Goal: Transaction & Acquisition: Obtain resource

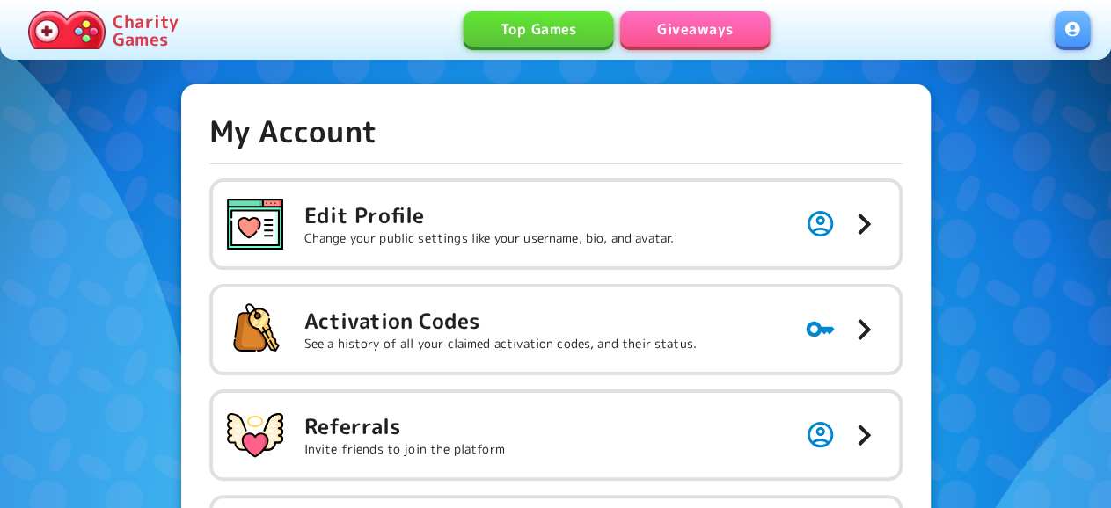
click at [691, 23] on link "Giveaways" at bounding box center [695, 28] width 150 height 35
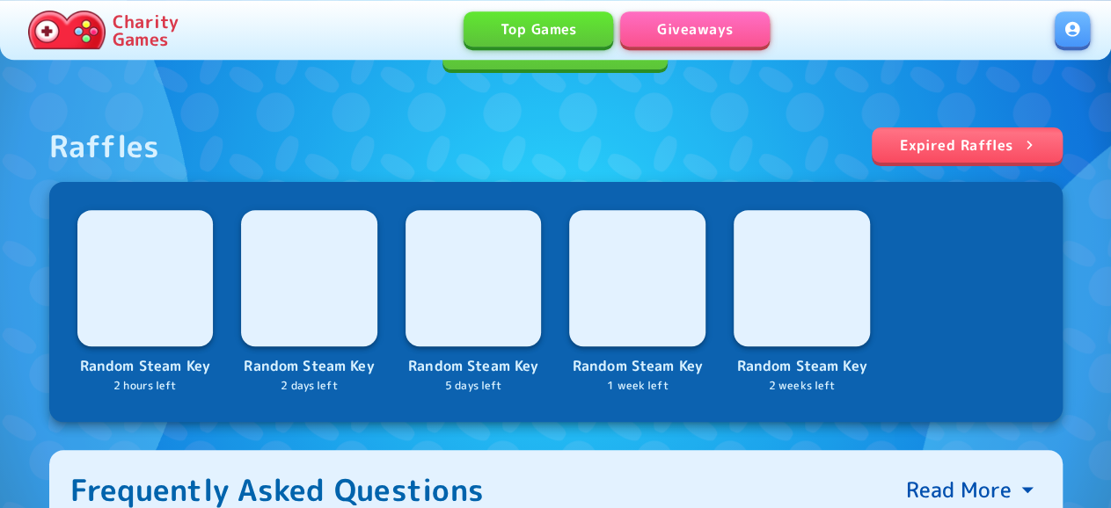
scroll to position [183, 0]
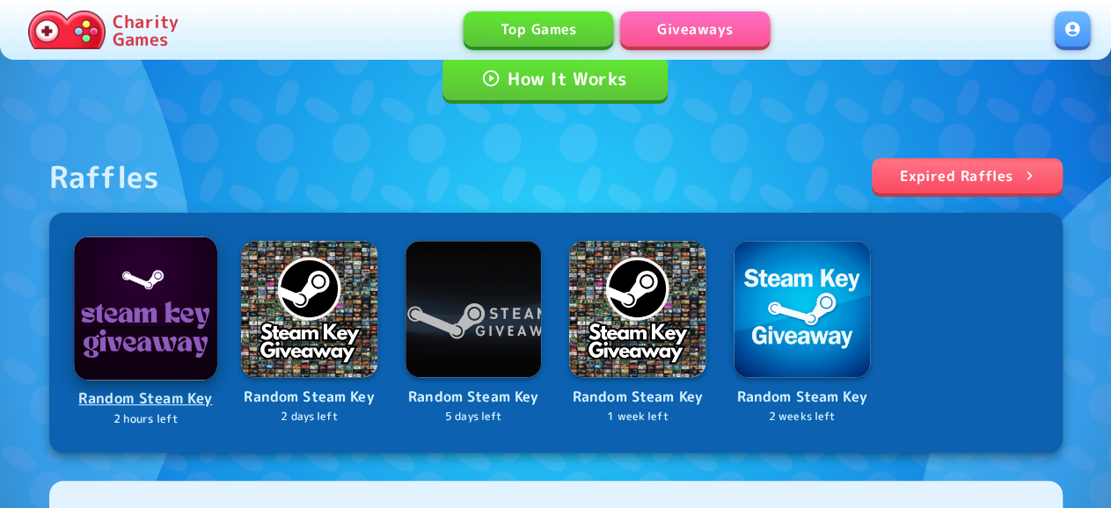
click at [131, 311] on img at bounding box center [145, 308] width 143 height 143
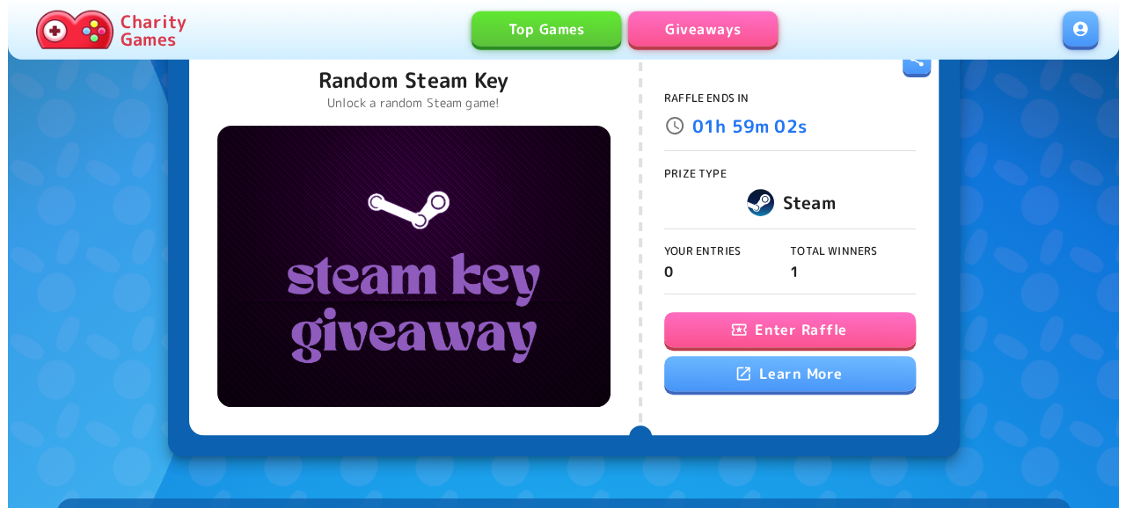
scroll to position [102, 0]
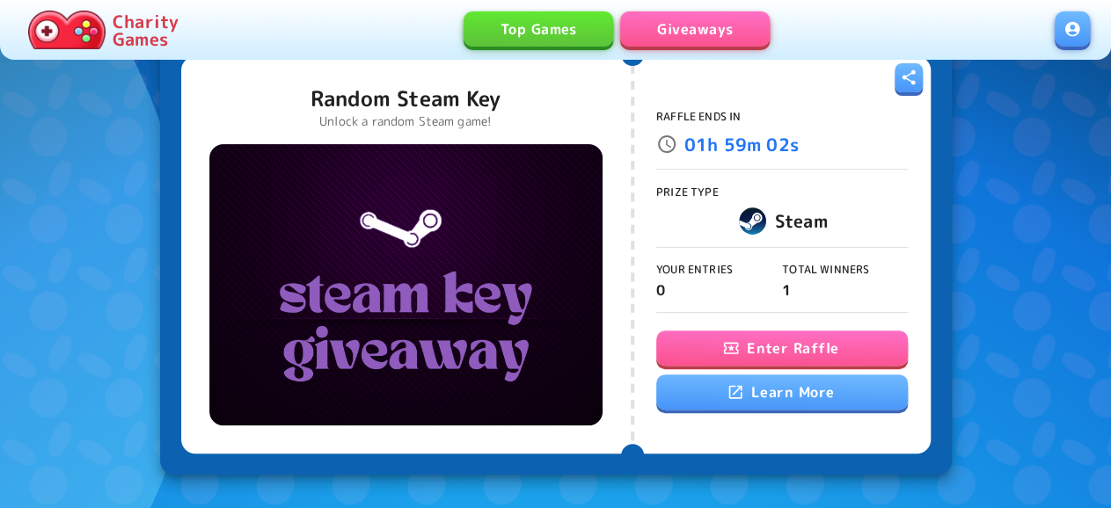
click at [823, 351] on button "Enter Raffle" at bounding box center [782, 348] width 252 height 35
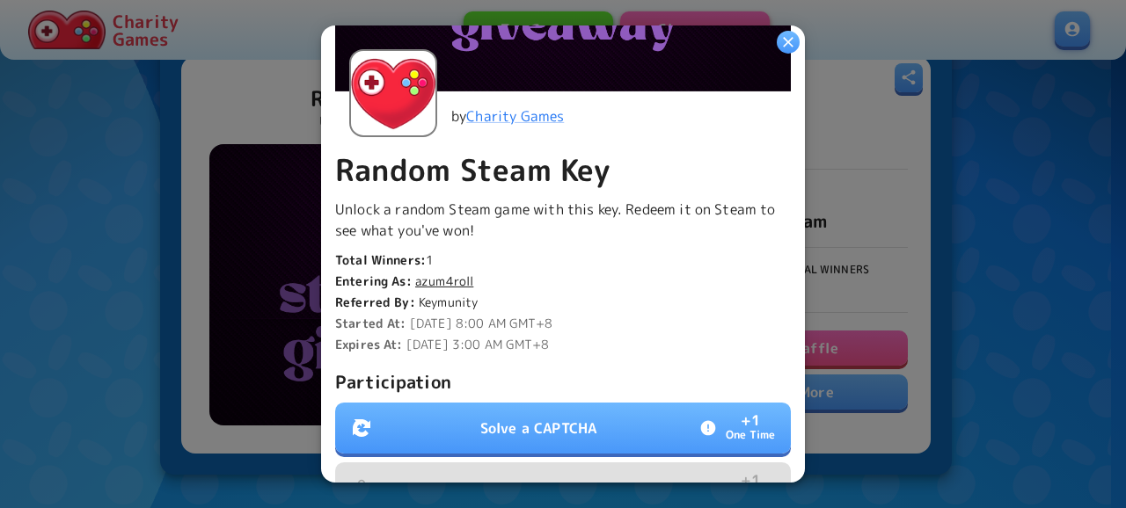
scroll to position [475, 0]
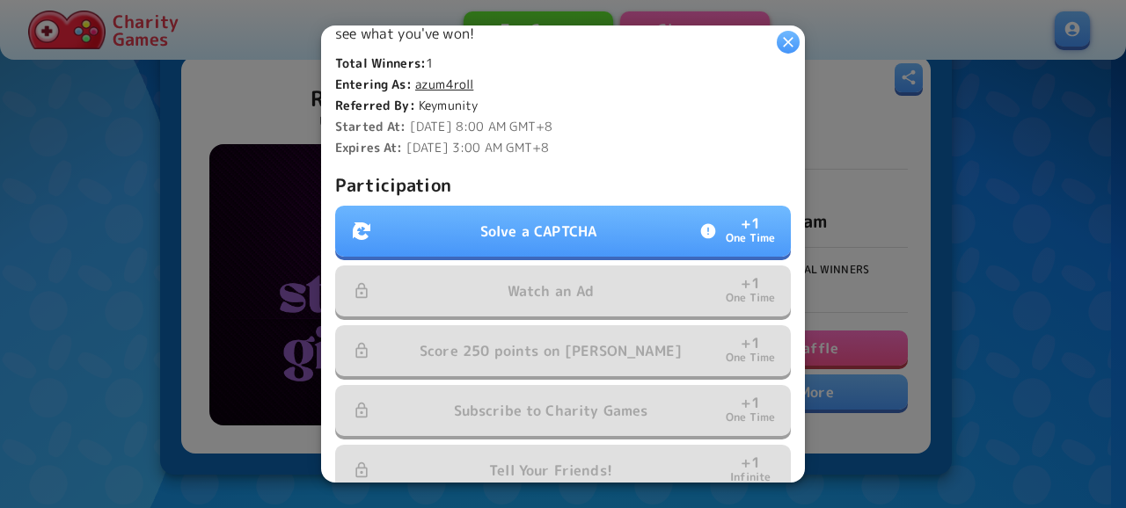
click at [557, 238] on button "Solve a CAPTCHA + 1 One Time" at bounding box center [563, 231] width 456 height 51
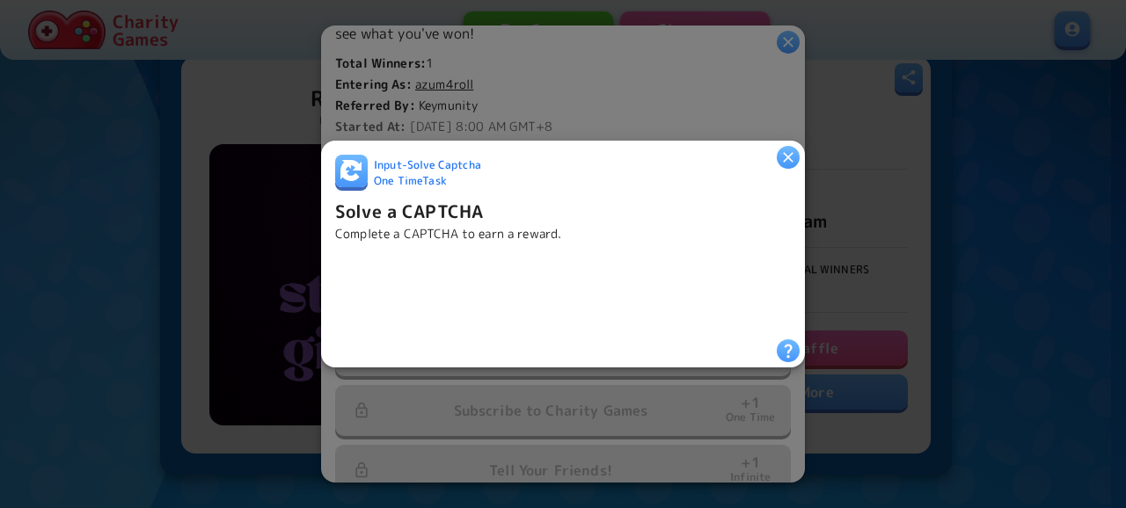
click at [446, 288] on iframe at bounding box center [468, 291] width 267 height 69
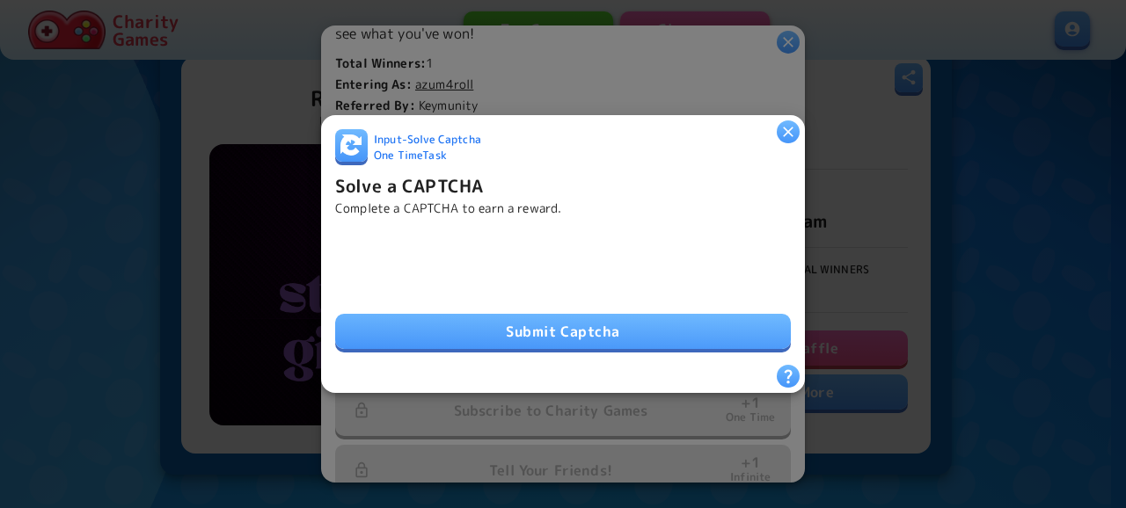
click at [588, 330] on button "Submit Captcha" at bounding box center [563, 331] width 456 height 35
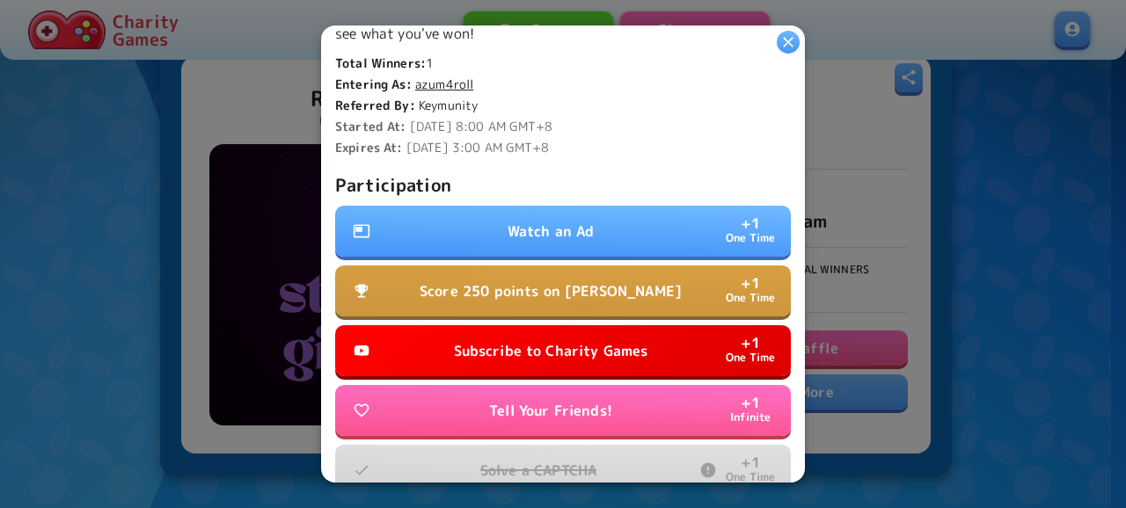
click at [557, 222] on p "Watch an Ad" at bounding box center [551, 231] width 87 height 21
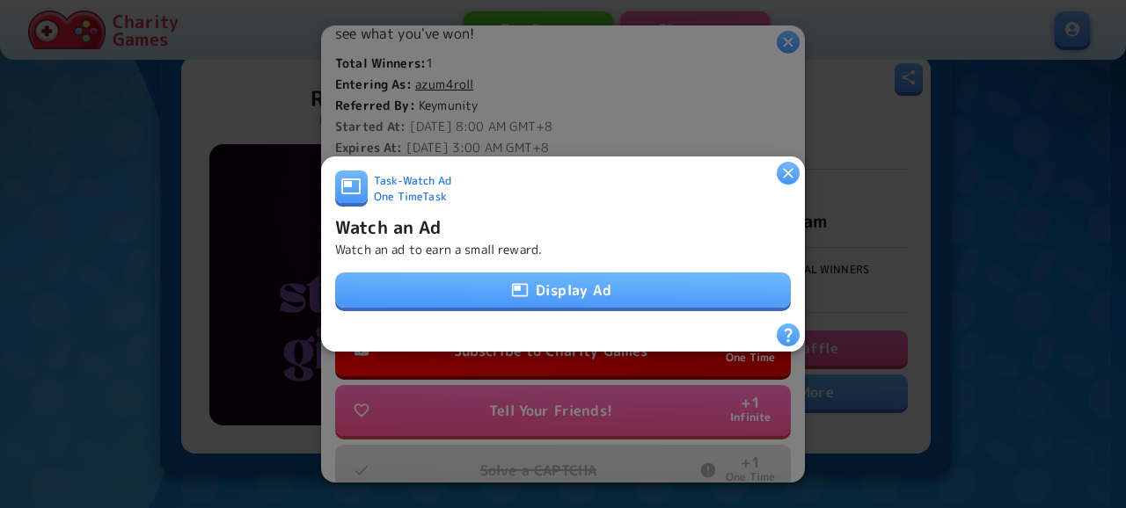
click at [601, 288] on button "Display Ad" at bounding box center [563, 290] width 456 height 35
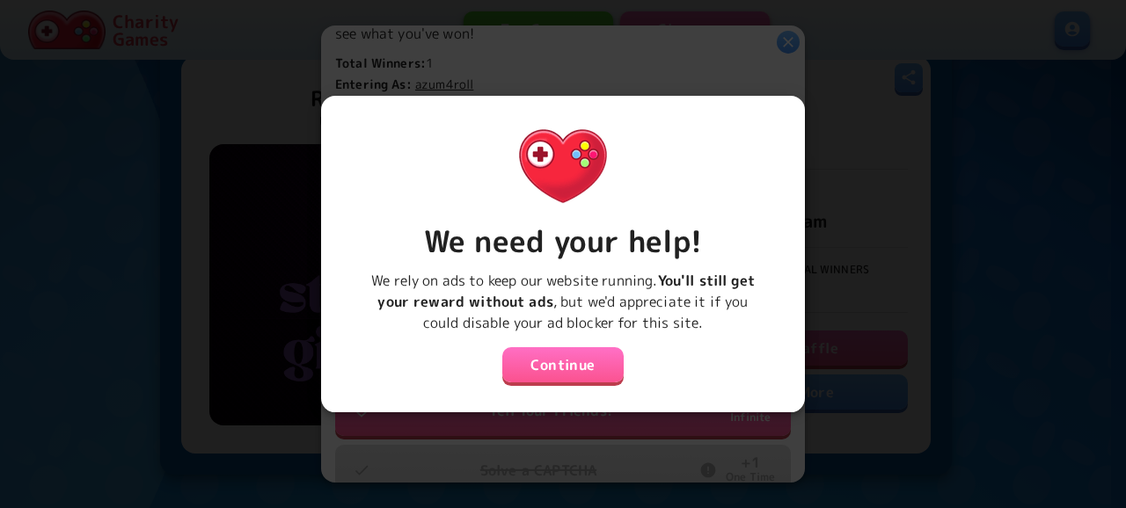
click at [594, 357] on button "Continue" at bounding box center [562, 364] width 121 height 35
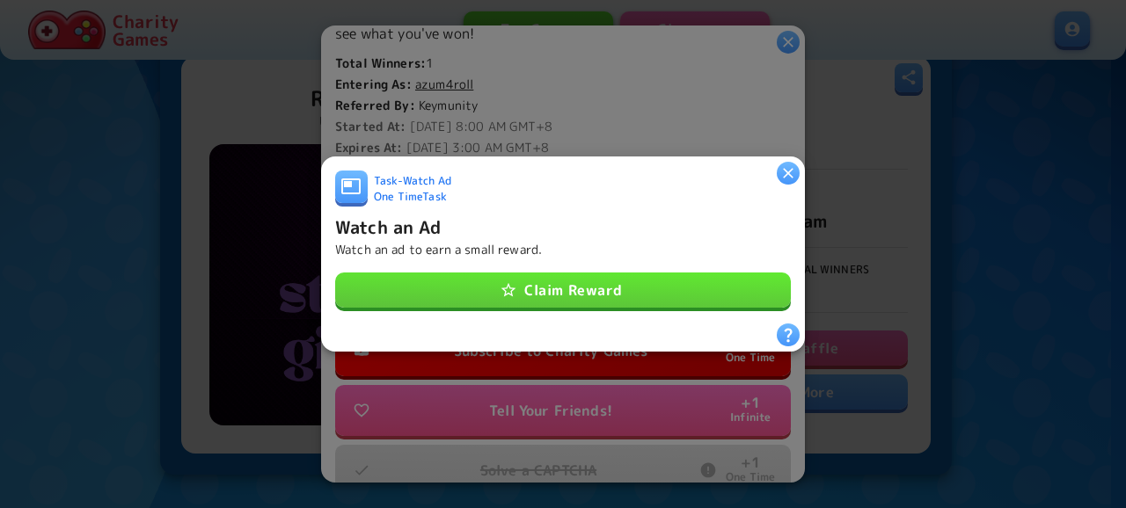
click at [597, 289] on button "Claim Reward" at bounding box center [563, 290] width 456 height 35
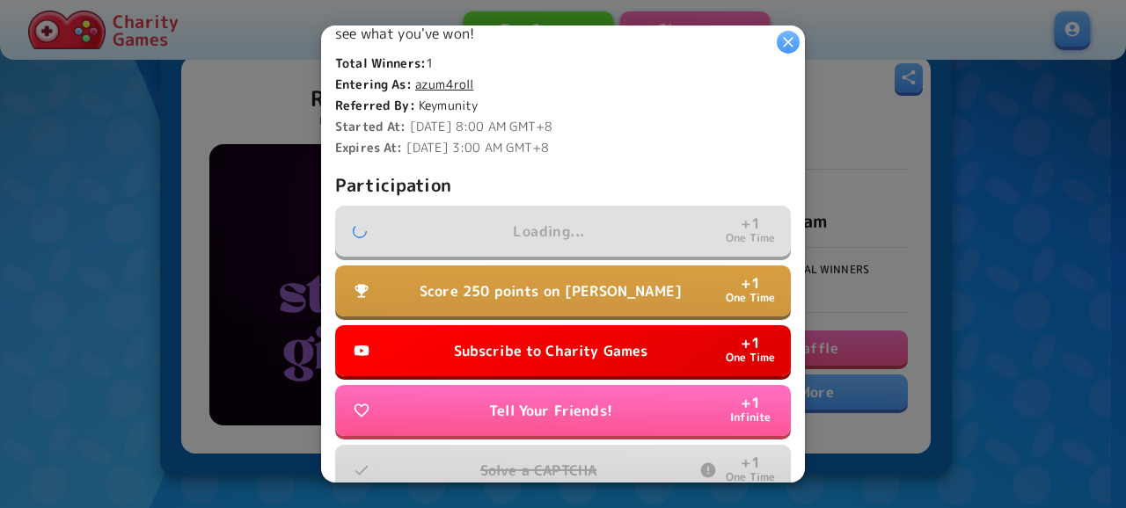
click at [603, 340] on p "Subscribe to Charity Games" at bounding box center [551, 350] width 194 height 21
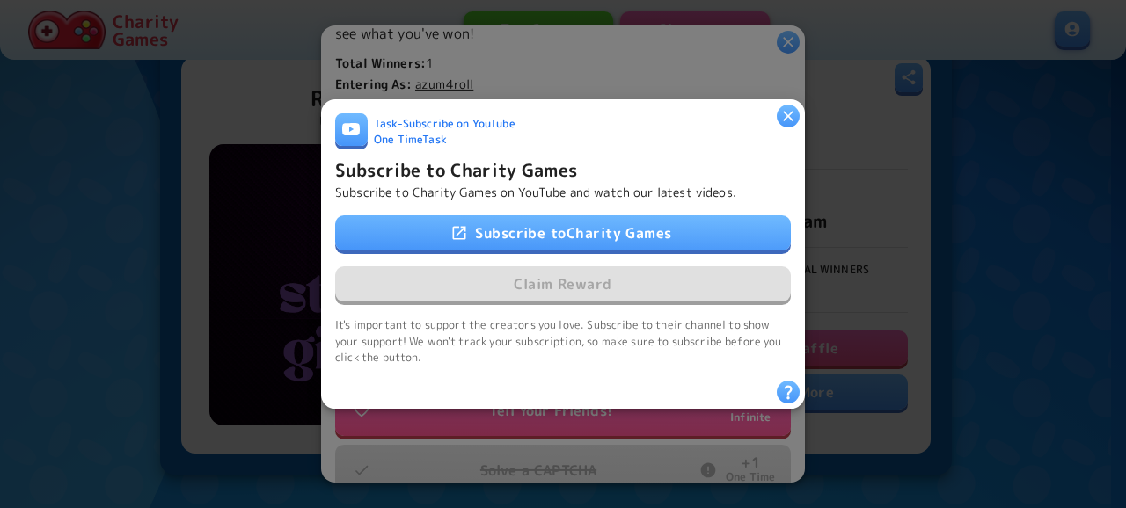
click at [643, 216] on link "Subscribe to Charity Games" at bounding box center [563, 233] width 456 height 35
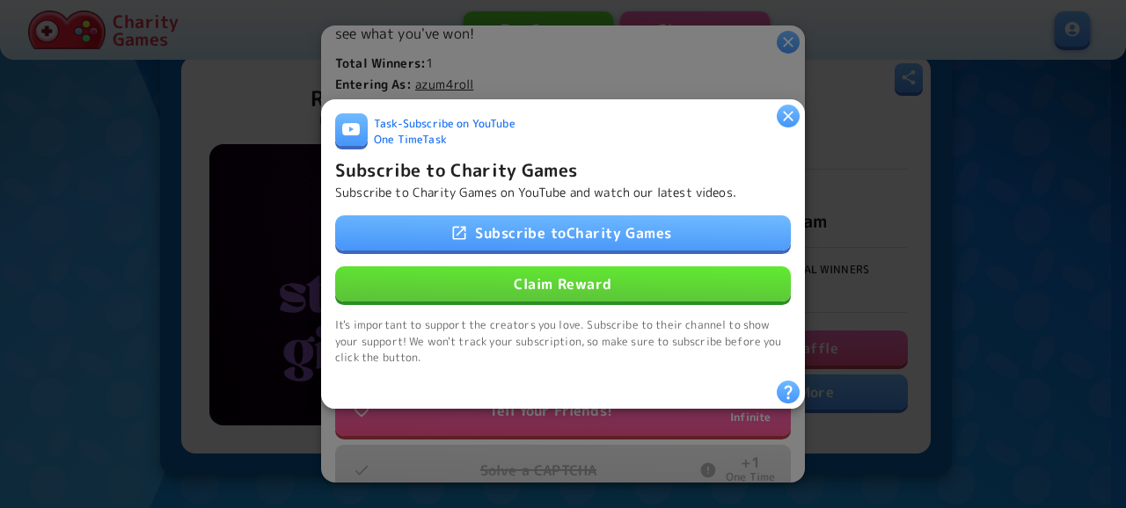
click at [630, 267] on button "Claim Reward" at bounding box center [563, 284] width 456 height 35
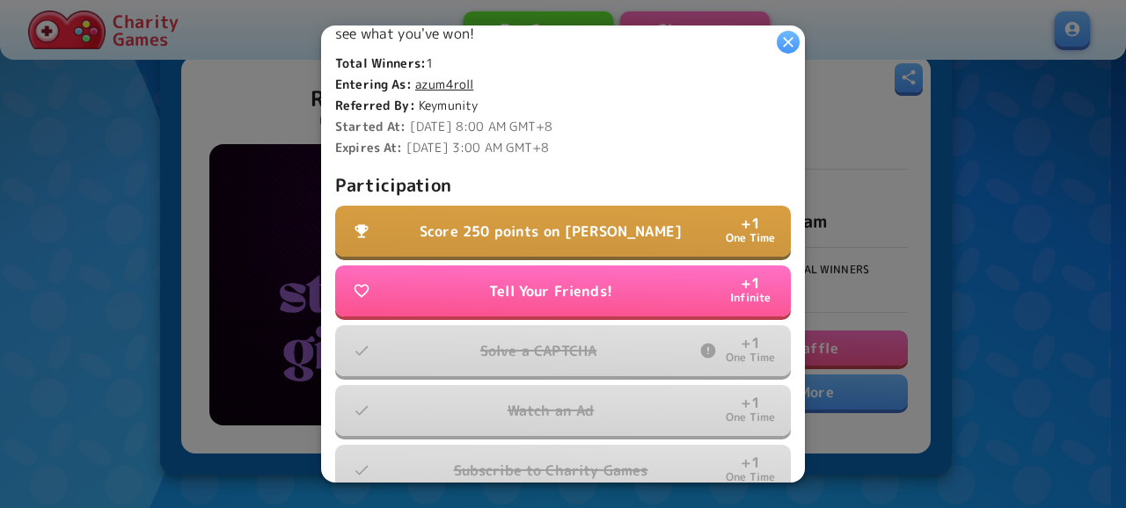
click at [664, 222] on button "Score 250 points on Dino Dash + 1 One Time" at bounding box center [563, 231] width 456 height 51
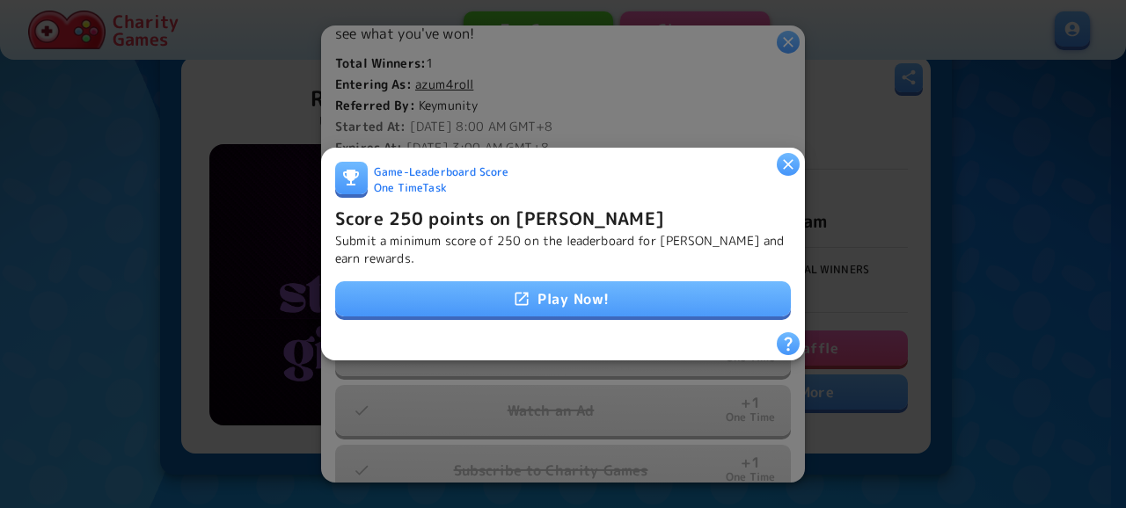
drag, startPoint x: 664, startPoint y: 222, endPoint x: 588, endPoint y: 279, distance: 94.8
click at [588, 281] on link "Play Now!" at bounding box center [563, 298] width 456 height 35
click at [781, 159] on icon "button" at bounding box center [788, 165] width 18 height 18
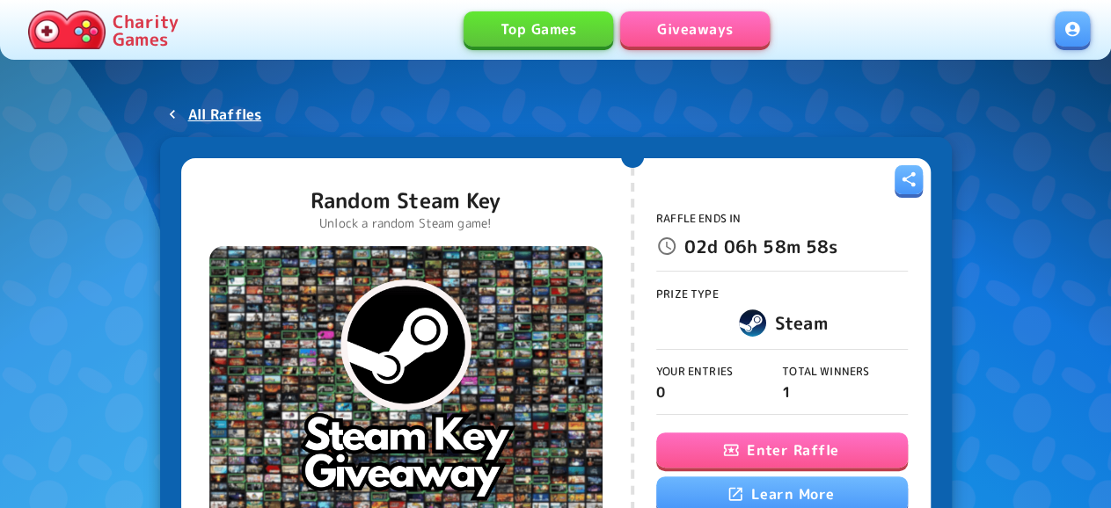
click at [744, 448] on button "Enter Raffle" at bounding box center [782, 450] width 252 height 35
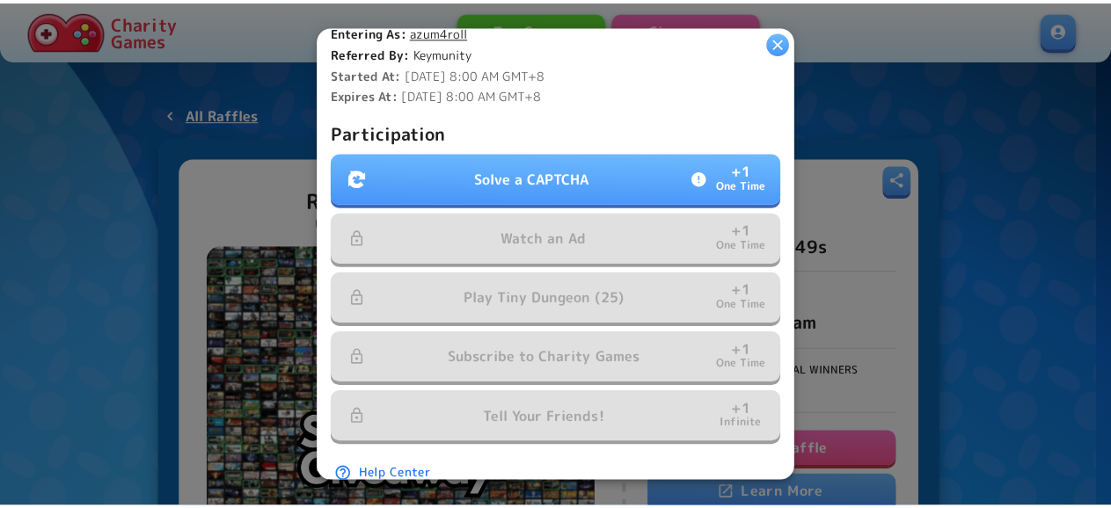
scroll to position [596, 0]
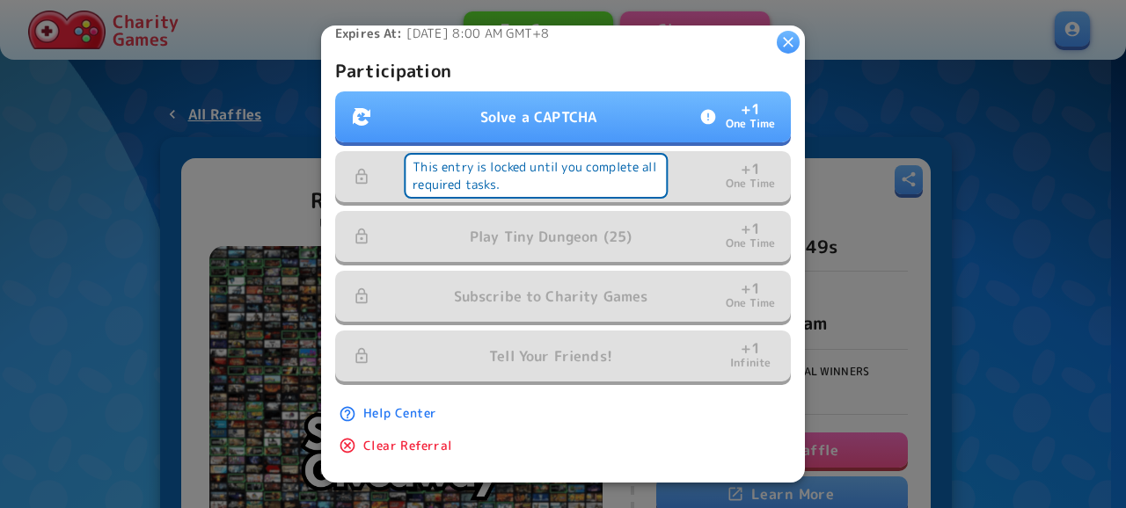
click at [559, 91] on button "Solve a CAPTCHA + 1 One Time" at bounding box center [563, 116] width 456 height 51
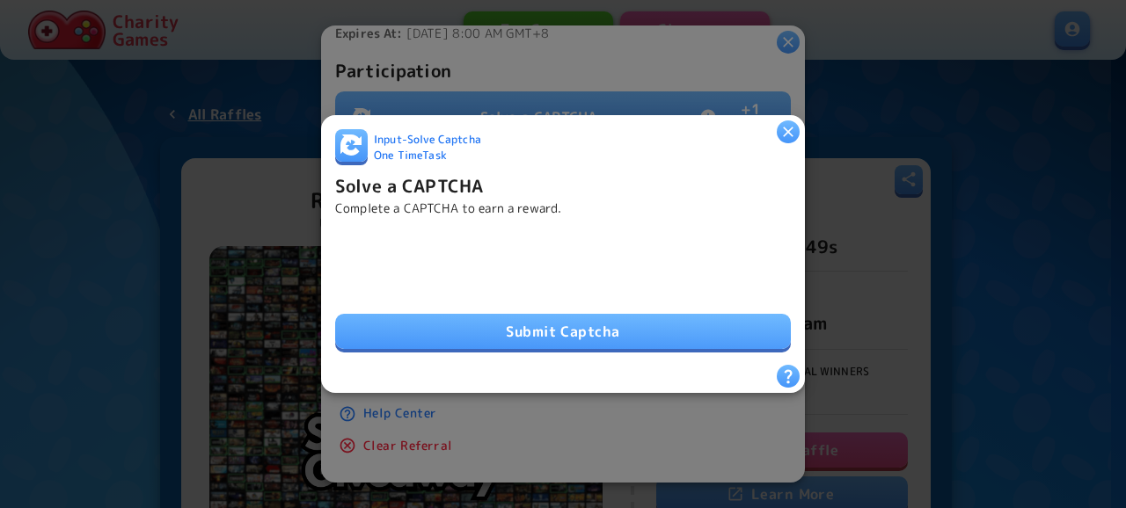
click at [590, 327] on button "Submit Captcha" at bounding box center [563, 331] width 456 height 35
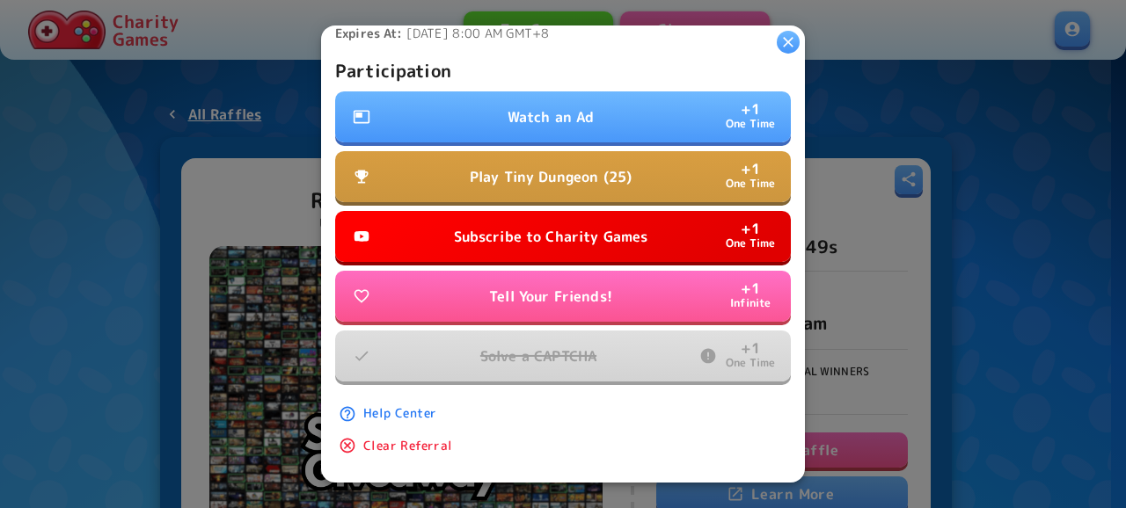
click at [588, 226] on p "Subscribe to Charity Games" at bounding box center [551, 236] width 194 height 21
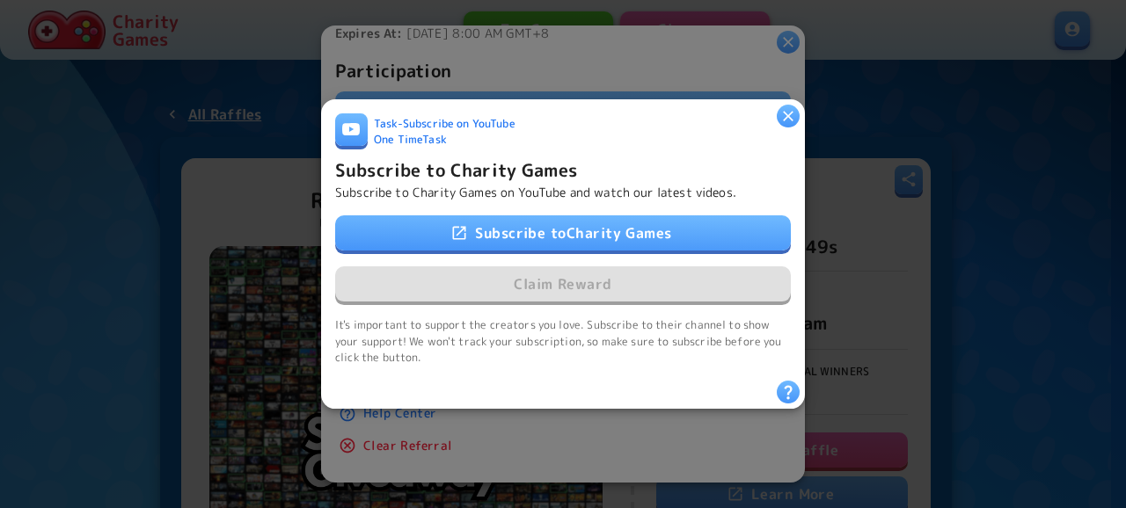
click at [603, 231] on link "Subscribe to Charity Games" at bounding box center [563, 233] width 456 height 35
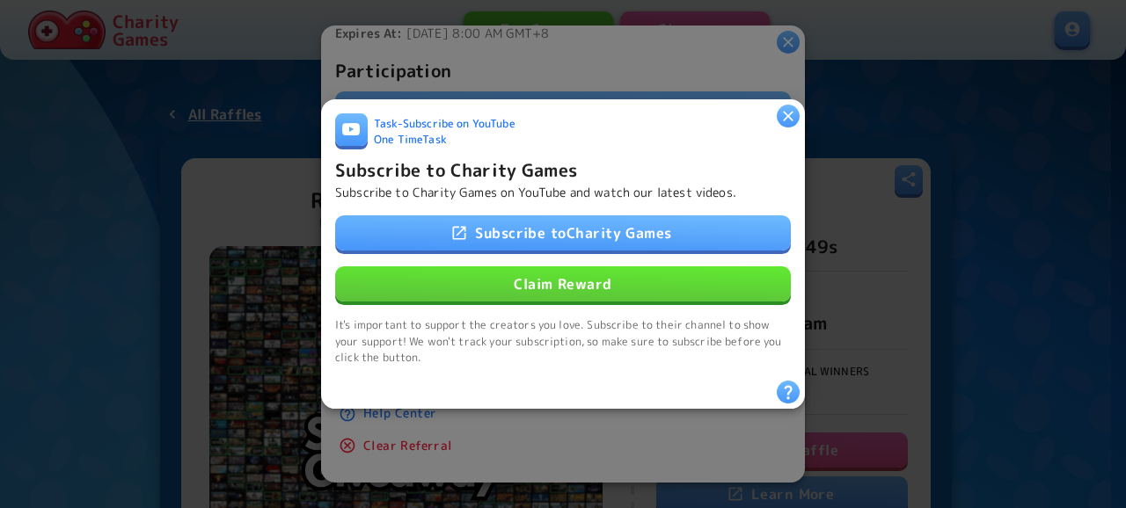
click at [608, 273] on button "Claim Reward" at bounding box center [563, 284] width 456 height 35
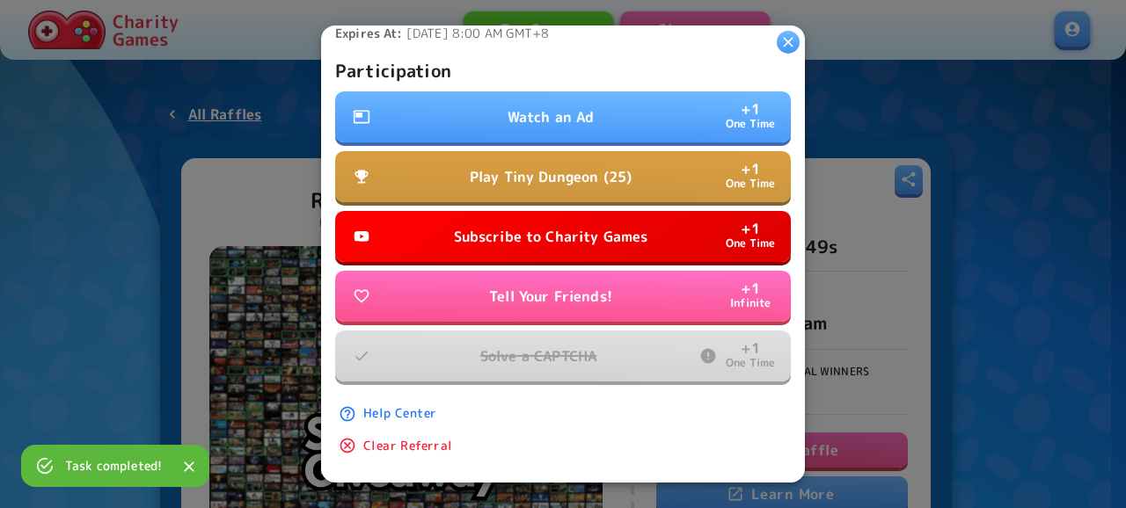
click at [632, 112] on button "Watch an Ad + 1 One Time" at bounding box center [563, 116] width 456 height 51
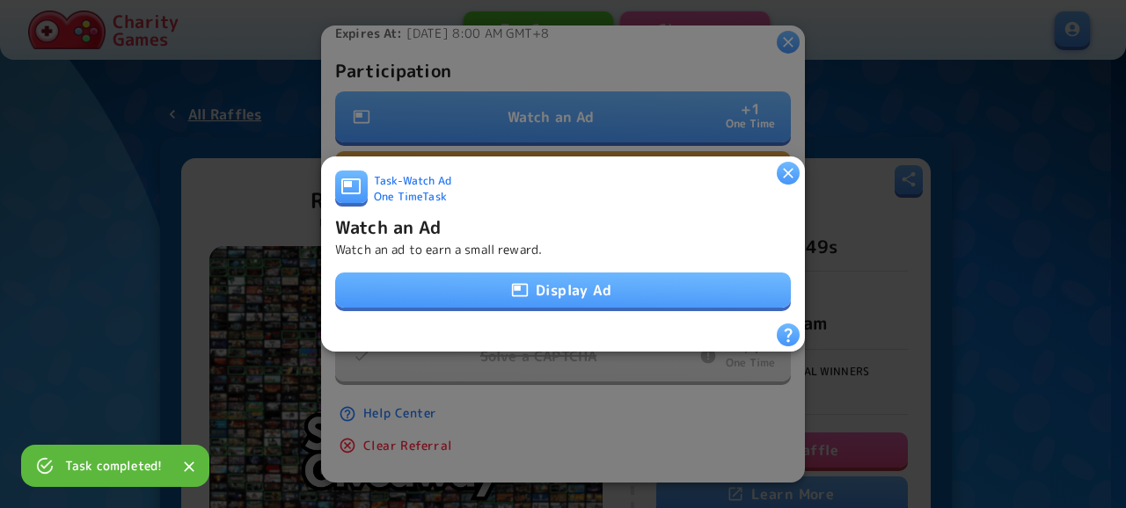
click at [601, 278] on button "Display Ad" at bounding box center [563, 290] width 456 height 35
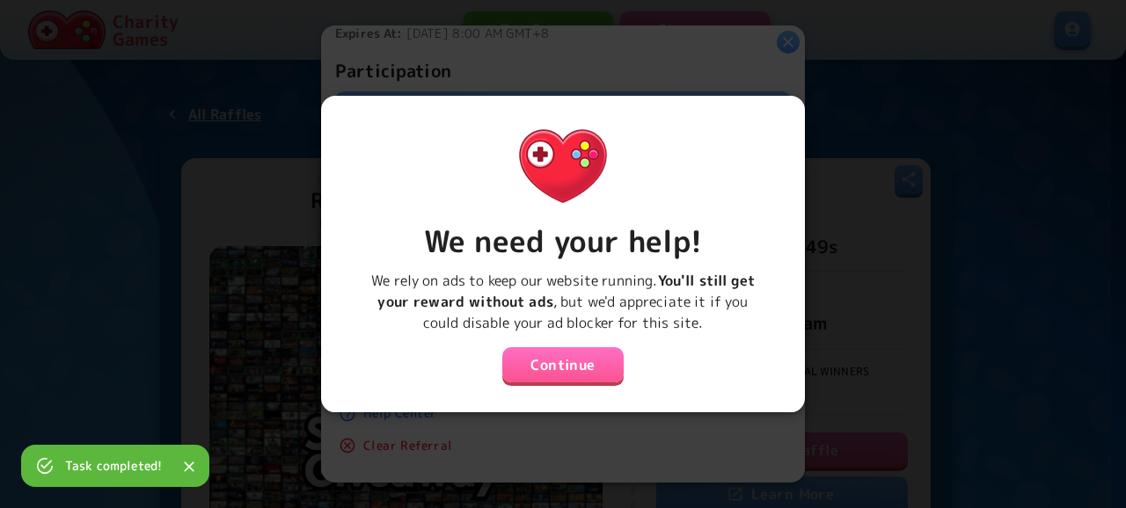
drag, startPoint x: 583, startPoint y: 354, endPoint x: 620, endPoint y: 278, distance: 85.0
click at [583, 354] on button "Continue" at bounding box center [562, 364] width 121 height 35
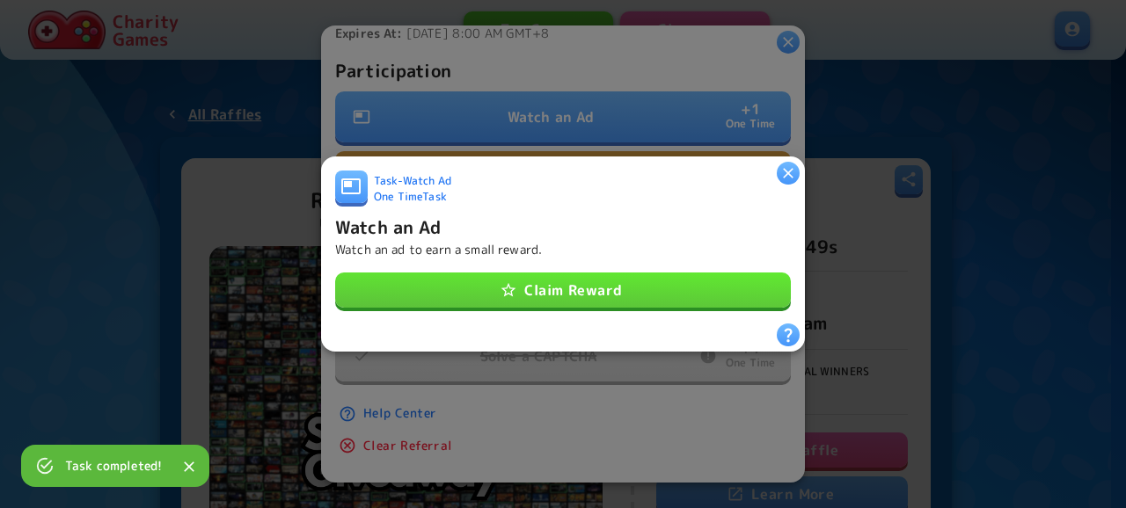
click at [620, 278] on button "Claim Reward" at bounding box center [563, 290] width 456 height 35
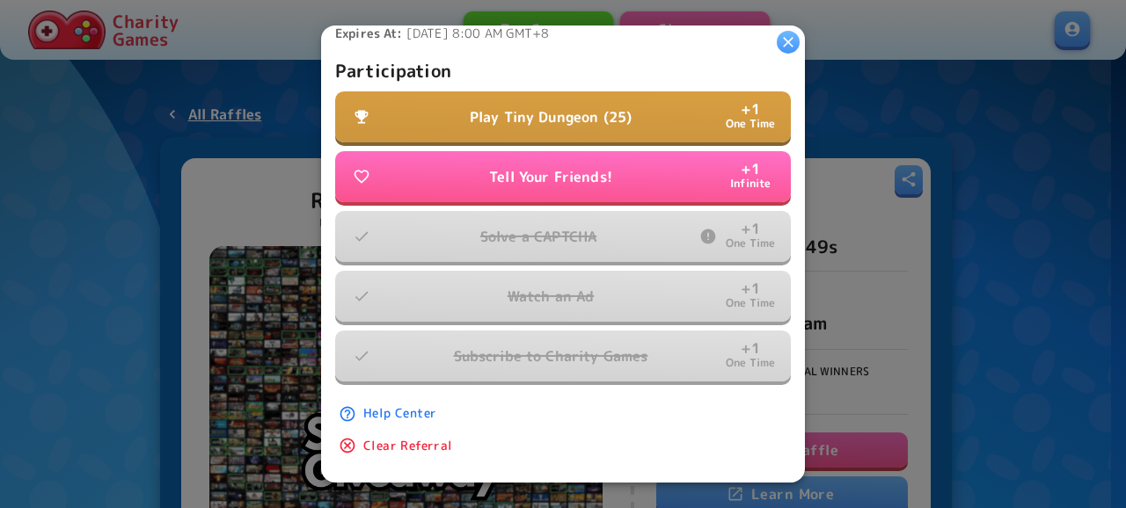
click at [639, 113] on button "Play Tiny Dungeon (25) + 1 One Time" at bounding box center [563, 116] width 456 height 51
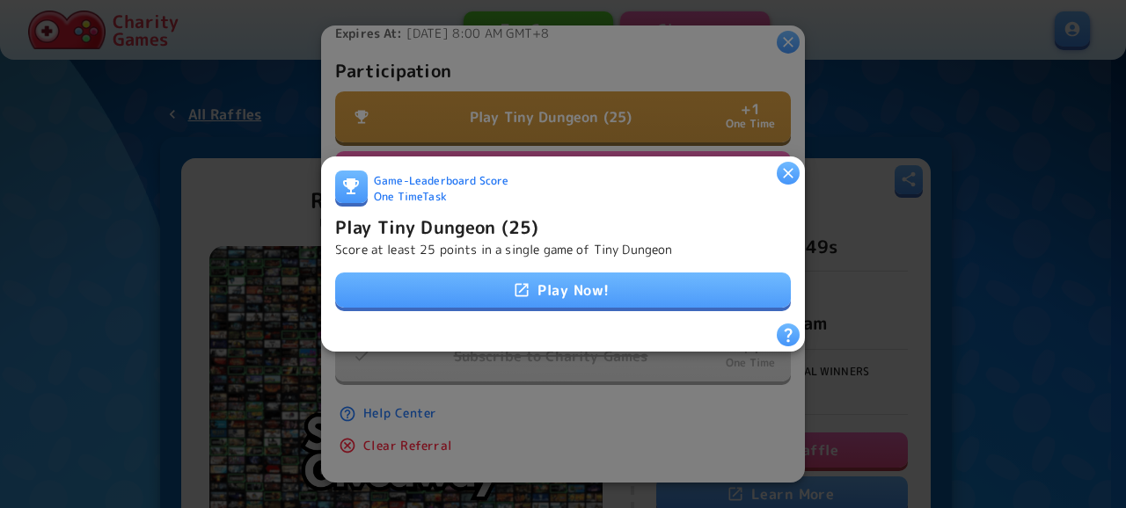
click at [555, 293] on link "Play Now!" at bounding box center [563, 290] width 456 height 35
click at [793, 176] on button "button" at bounding box center [788, 173] width 23 height 23
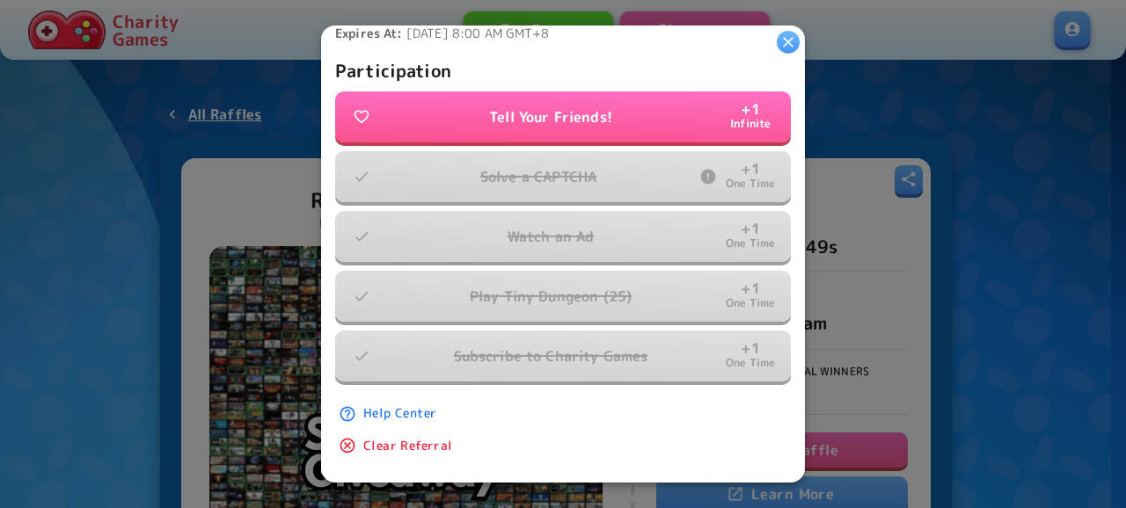
click at [793, 45] on icon "button" at bounding box center [788, 42] width 18 height 18
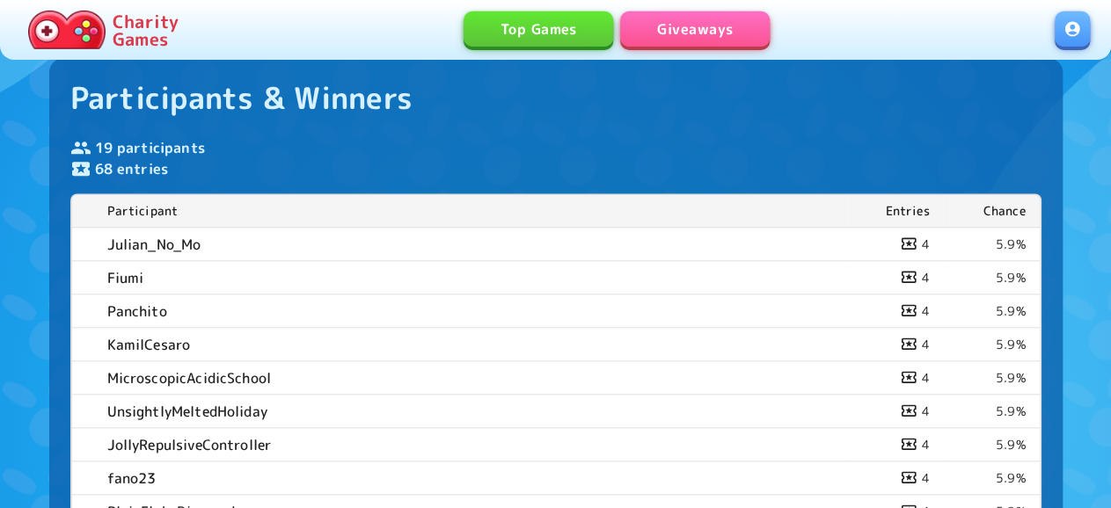
scroll to position [732, 0]
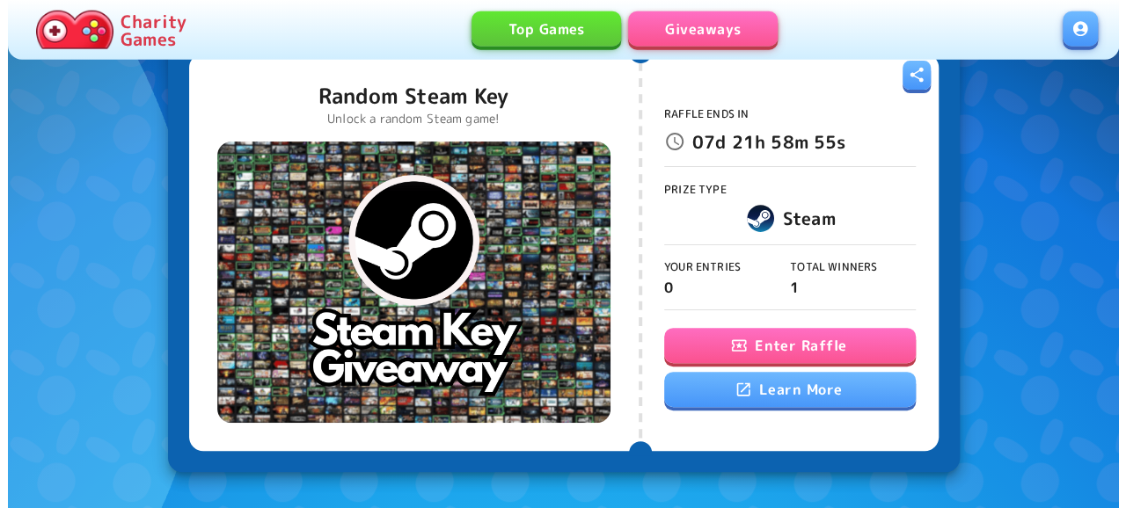
scroll to position [183, 0]
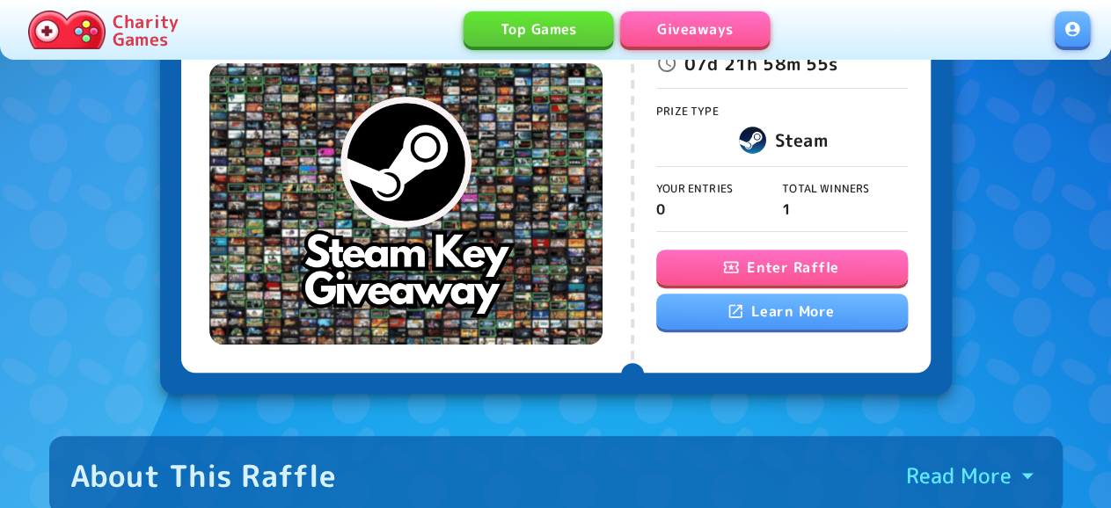
click at [791, 282] on button "Enter Raffle" at bounding box center [782, 267] width 252 height 35
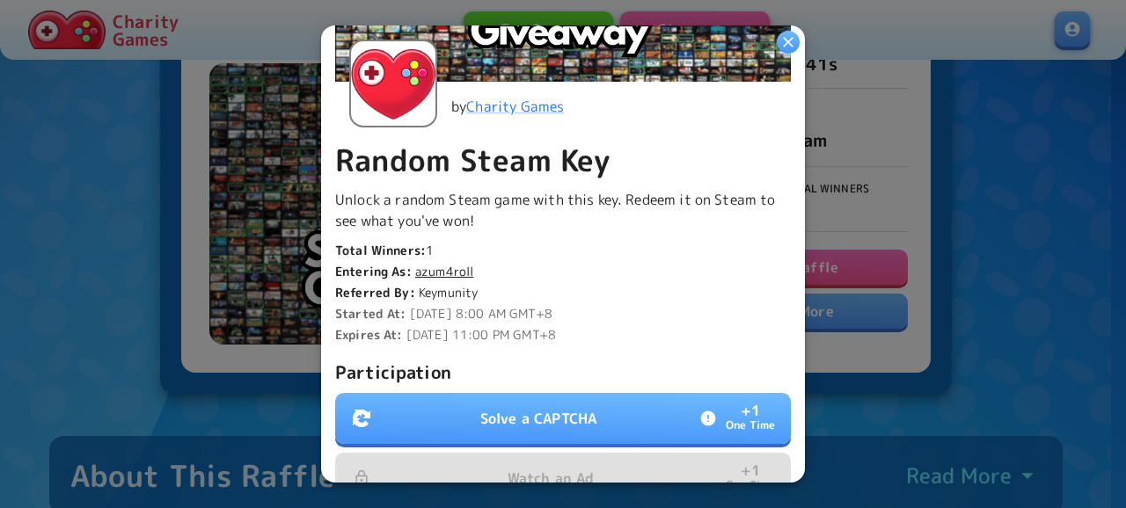
scroll to position [380, 0]
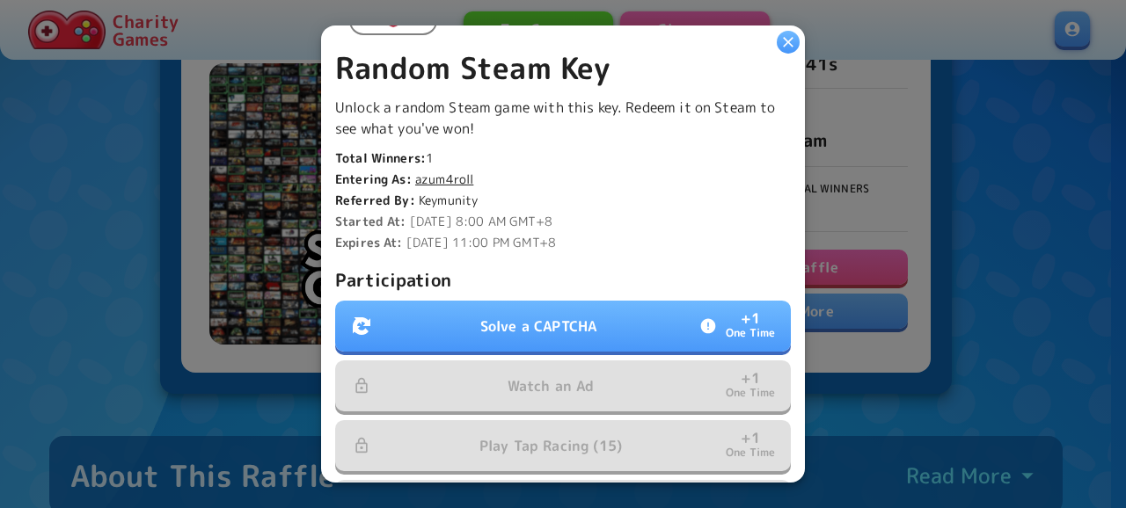
click at [471, 305] on button "Solve a CAPTCHA + 1 One Time" at bounding box center [563, 326] width 456 height 51
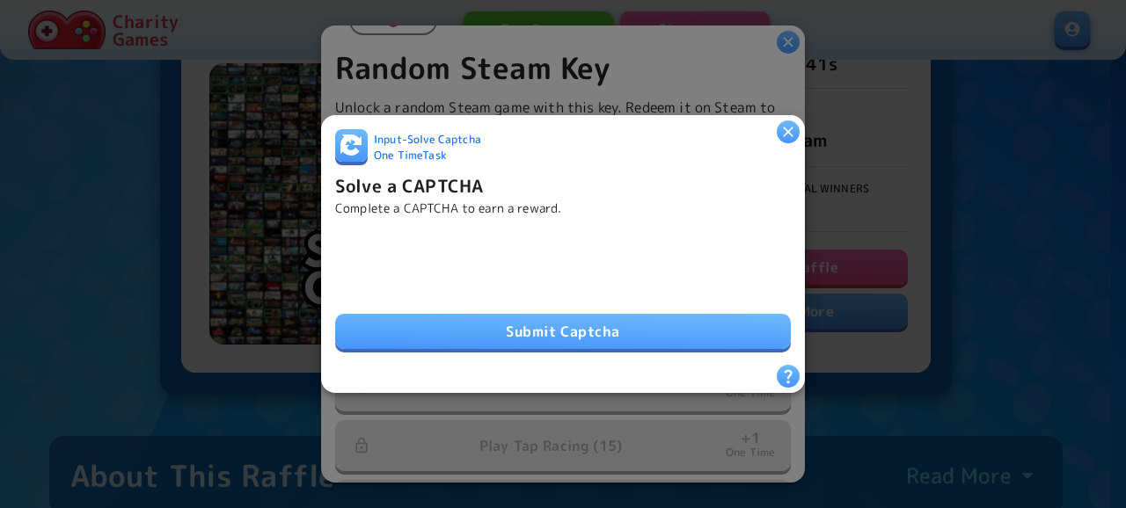
click at [624, 323] on button "Submit Captcha" at bounding box center [563, 331] width 456 height 35
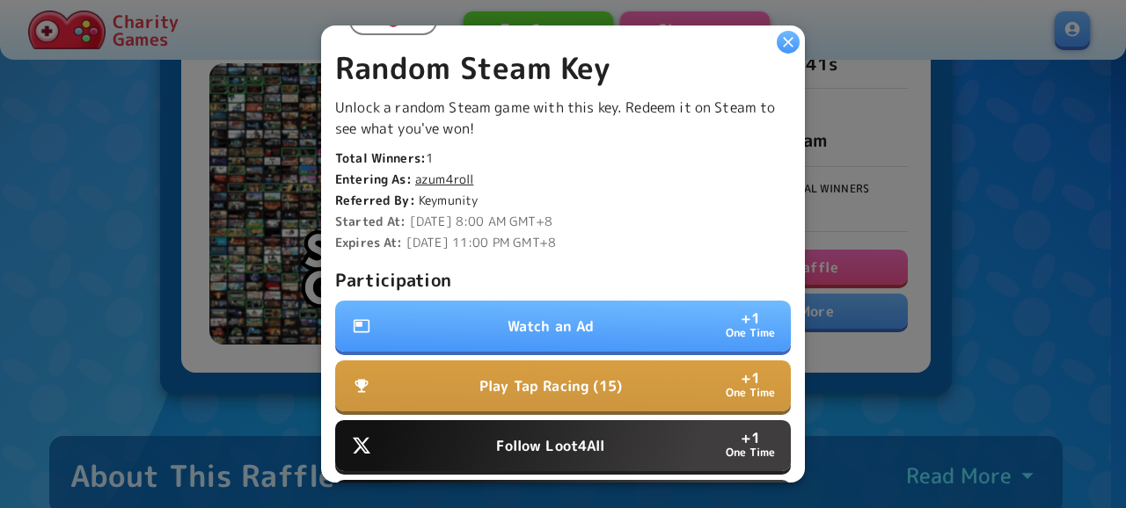
click at [556, 320] on p "Watch an Ad" at bounding box center [551, 326] width 87 height 21
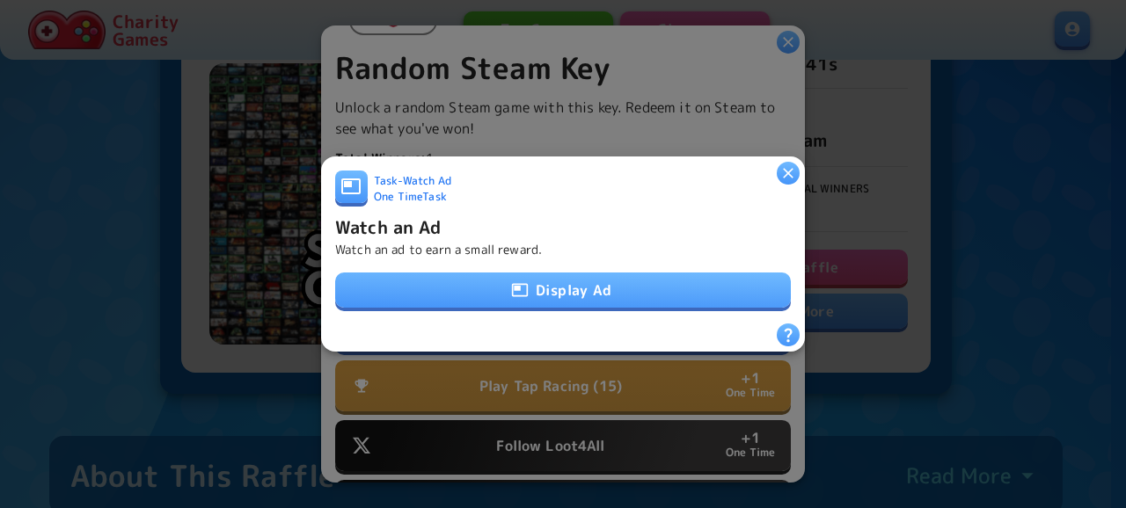
click at [601, 282] on button "Display Ad" at bounding box center [563, 290] width 456 height 35
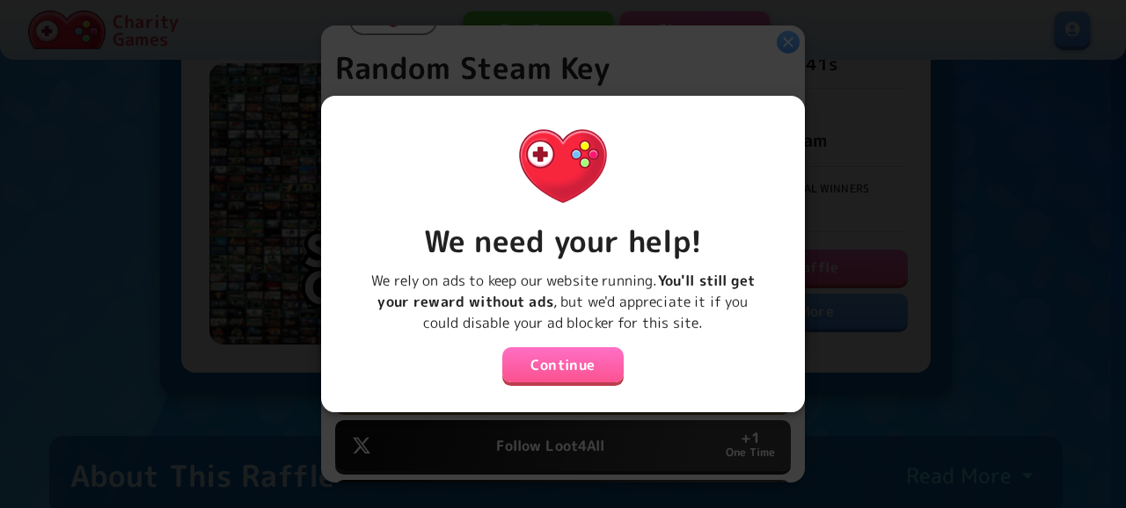
click at [581, 355] on button "Continue" at bounding box center [562, 364] width 121 height 35
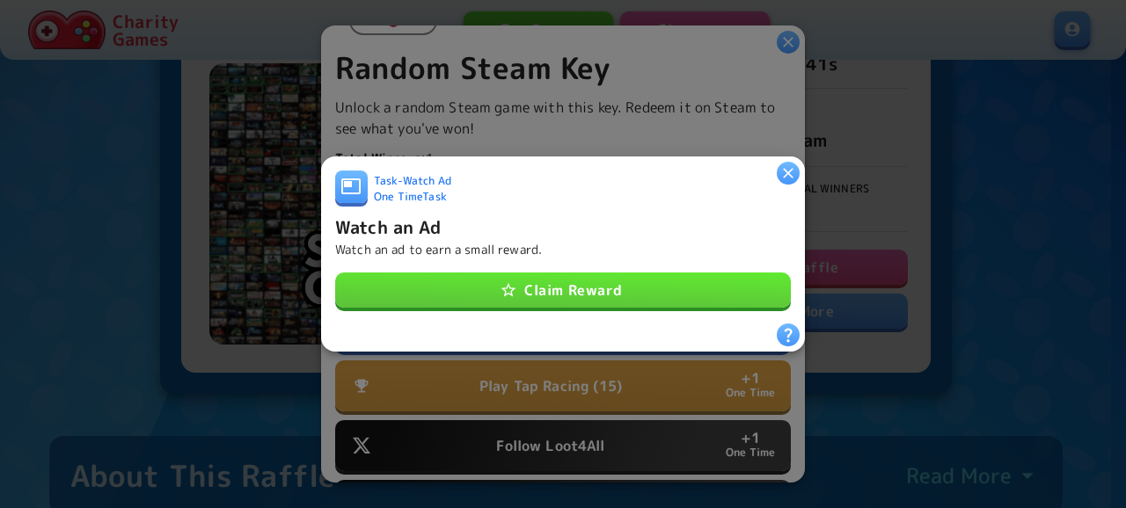
click at [606, 295] on button "Claim Reward" at bounding box center [563, 290] width 456 height 35
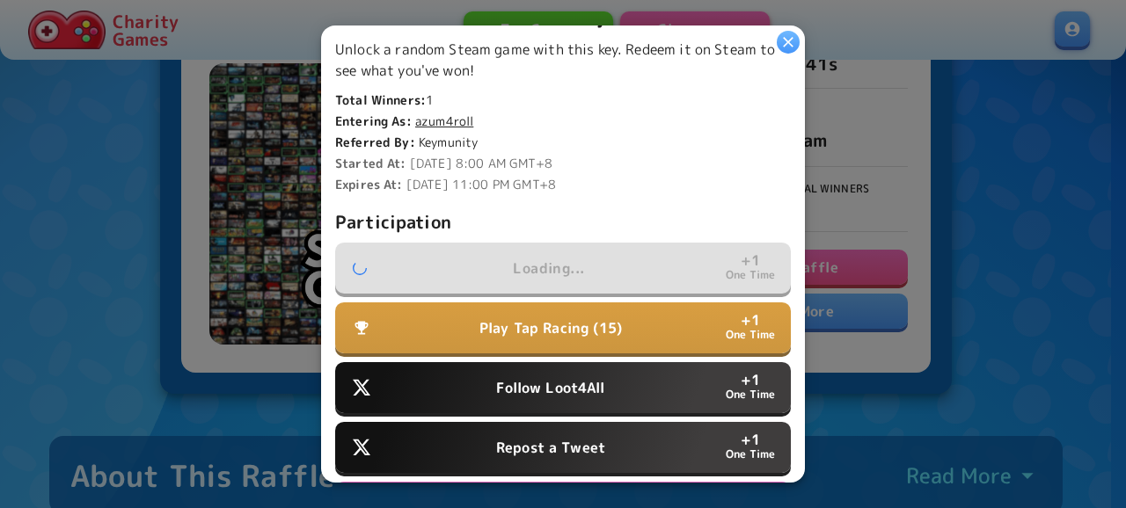
scroll to position [475, 0]
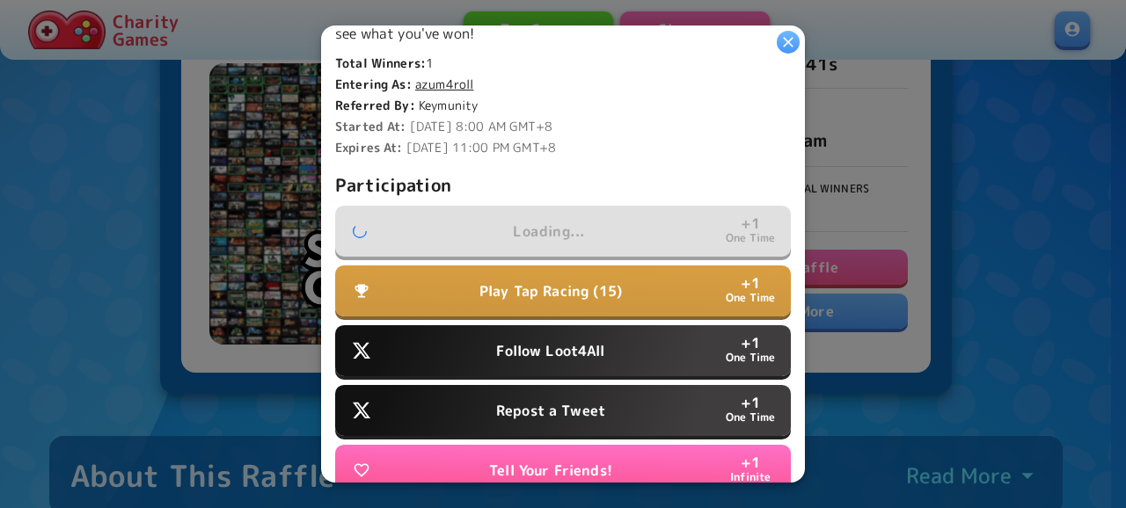
click at [599, 353] on button "Follow Loot4All + 1 One Time" at bounding box center [563, 350] width 456 height 51
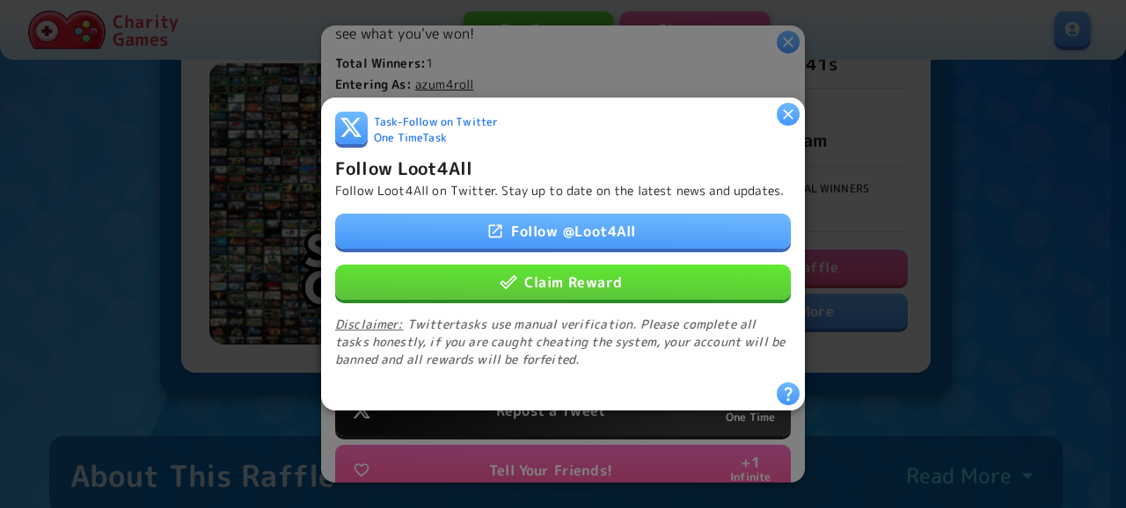
click at [589, 291] on button "Claim Reward" at bounding box center [563, 282] width 456 height 35
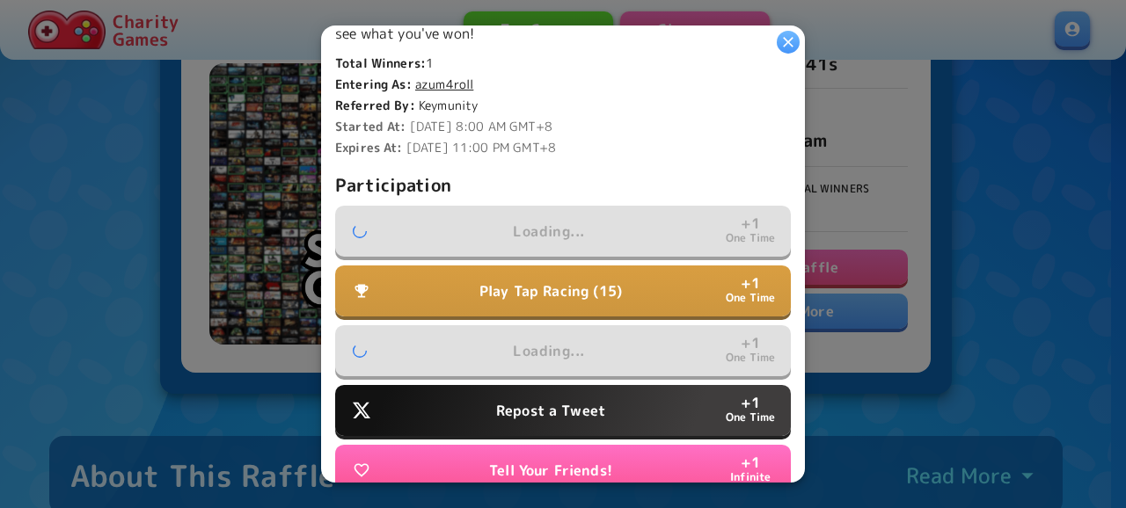
click at [592, 390] on button "Repost a Tweet + 1 One Time" at bounding box center [563, 410] width 456 height 51
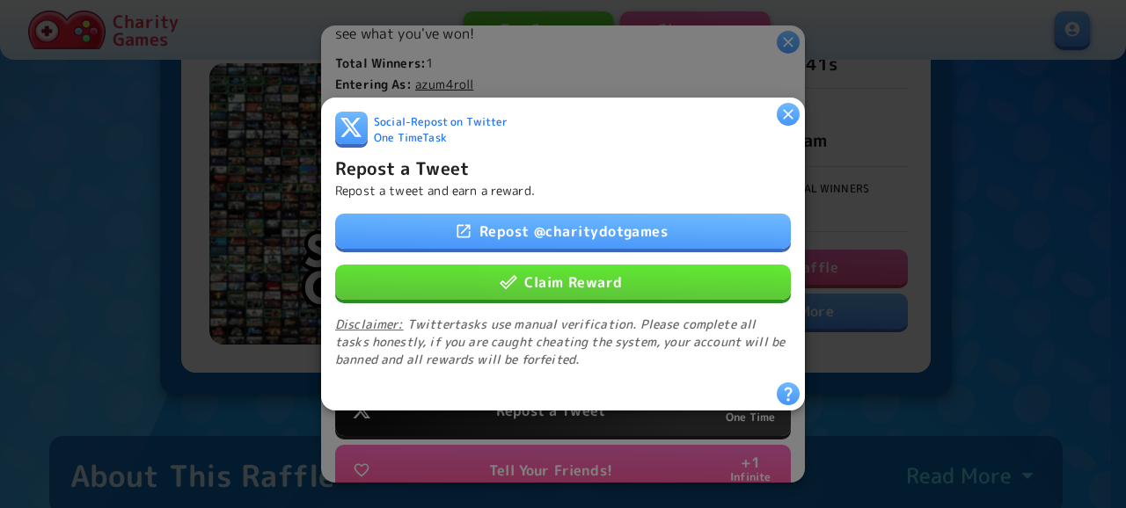
click at [647, 206] on div "Social - Repost on Twitter One Time Task Repost a Tweet Repost a tweet and earn…" at bounding box center [563, 247] width 456 height 271
click at [629, 237] on link "Repost @ charitydotgames" at bounding box center [563, 231] width 456 height 35
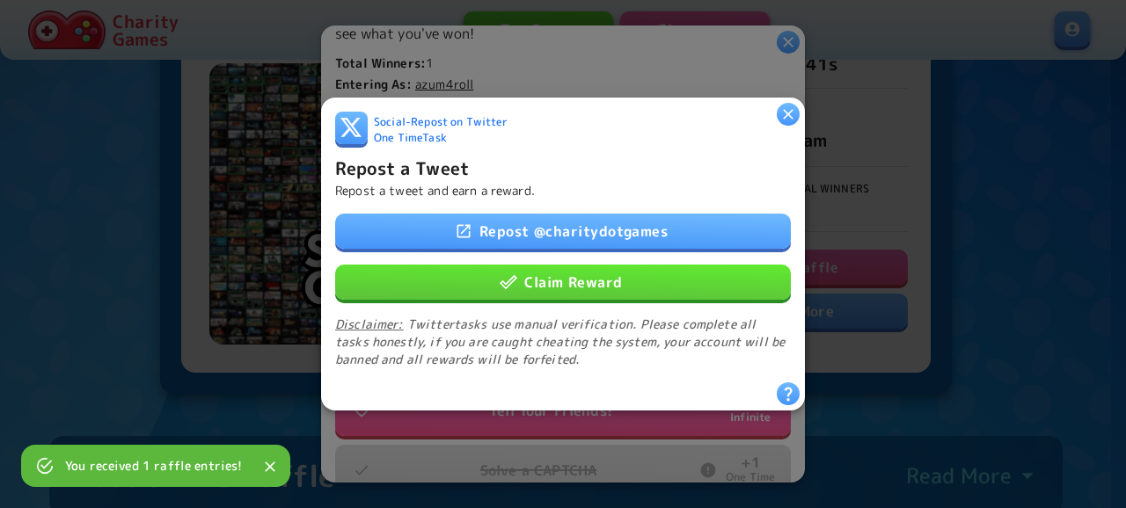
click at [691, 297] on div "Repost @ charitydotgames Claim Reward Disclaimer: Twitter tasks use manual veri…" at bounding box center [563, 291] width 456 height 155
click at [695, 284] on button "Claim Reward" at bounding box center [563, 282] width 456 height 35
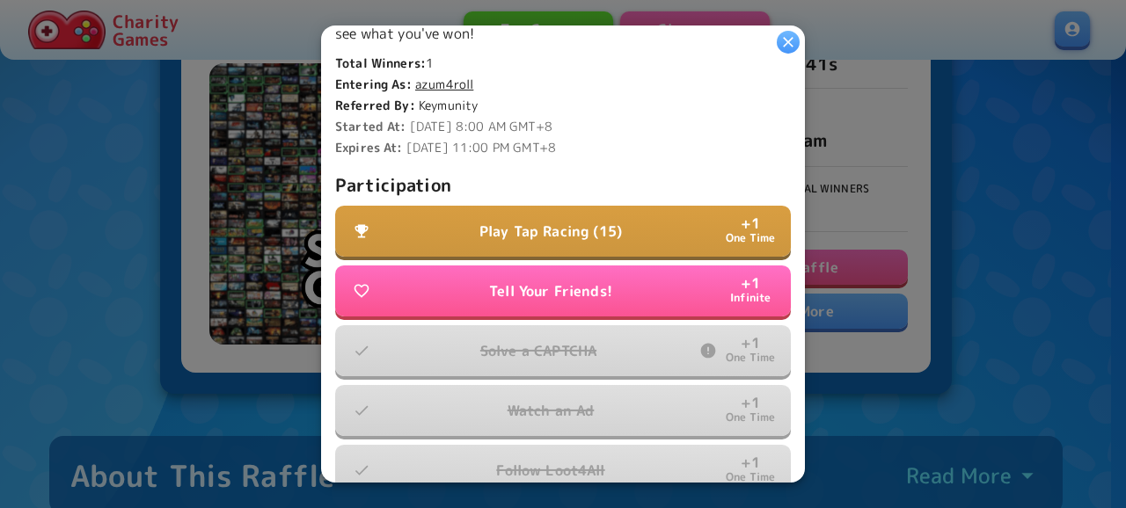
click at [577, 223] on p "Play Tap Racing (15)" at bounding box center [550, 231] width 143 height 21
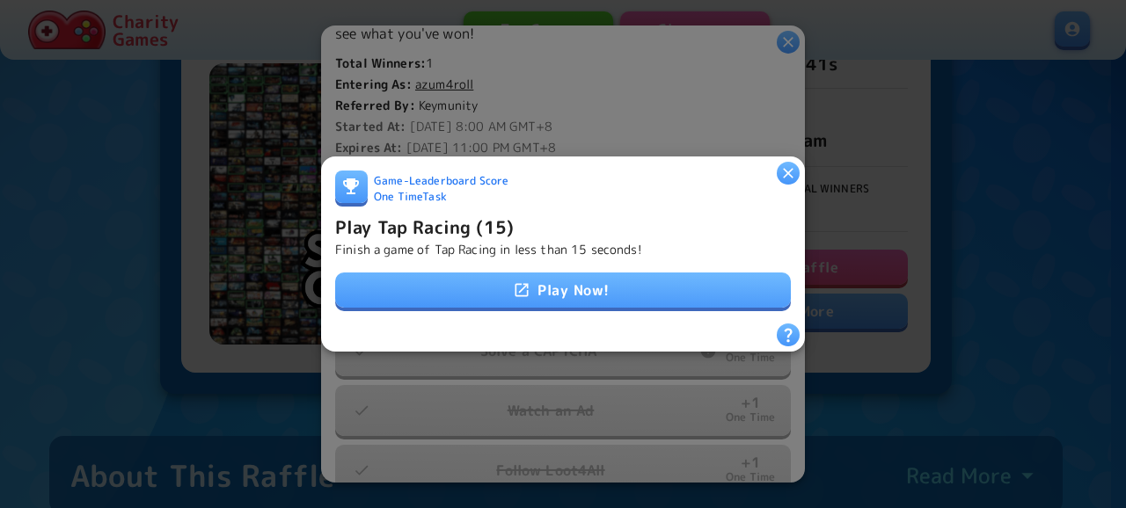
click at [583, 288] on link "Play Now!" at bounding box center [563, 290] width 456 height 35
click at [788, 168] on icon "button" at bounding box center [788, 173] width 11 height 11
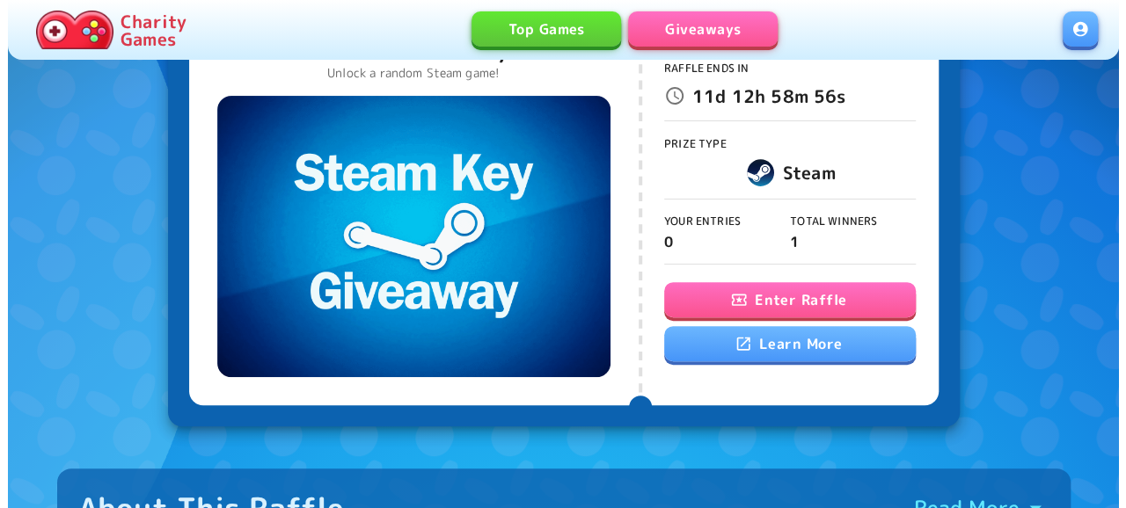
scroll to position [183, 0]
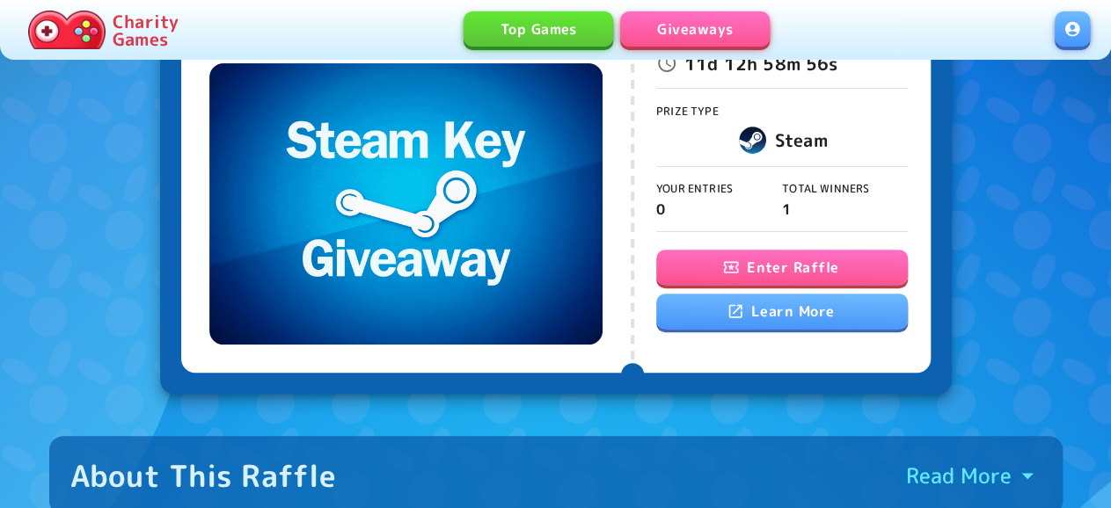
click at [712, 268] on button "Enter Raffle" at bounding box center [782, 267] width 252 height 35
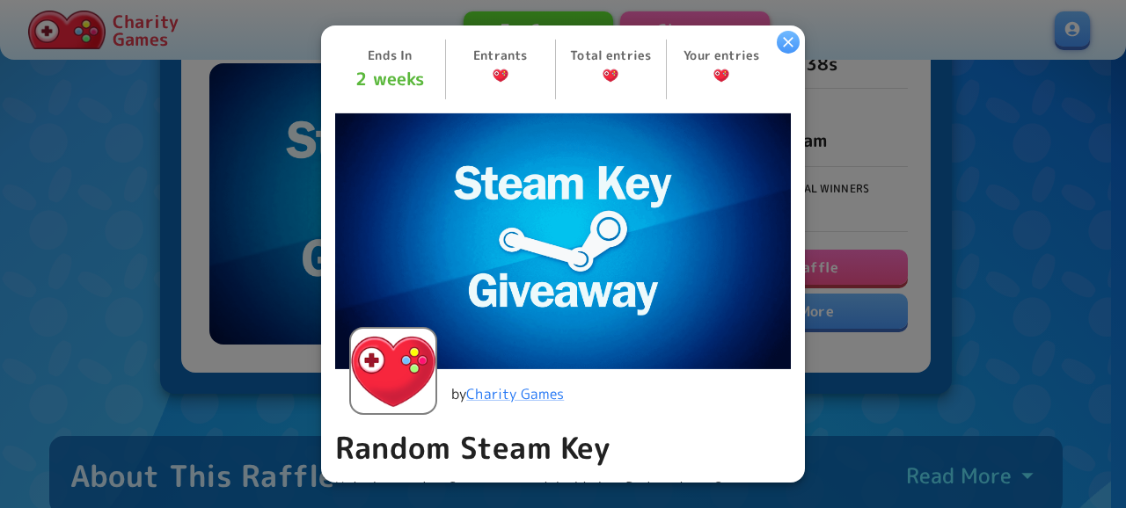
scroll to position [380, 0]
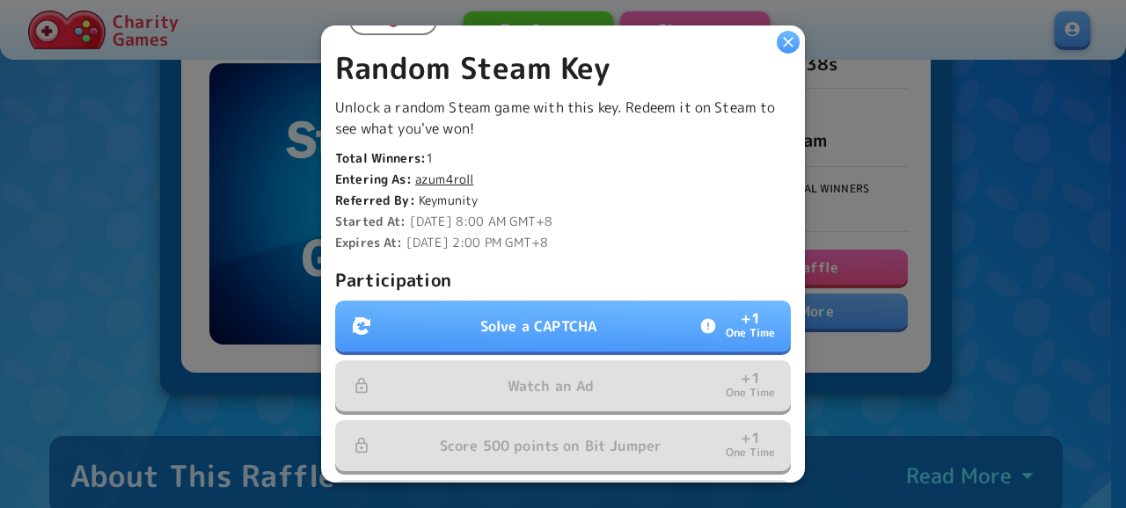
click at [454, 313] on button "Solve a CAPTCHA + 1 One Time" at bounding box center [563, 326] width 456 height 51
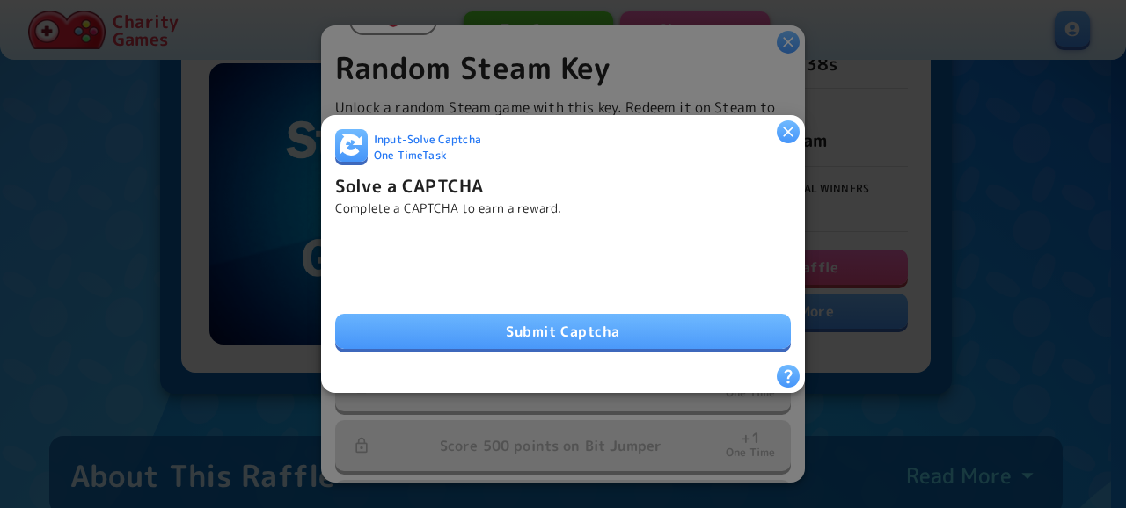
click at [581, 324] on button "Submit Captcha" at bounding box center [563, 331] width 456 height 35
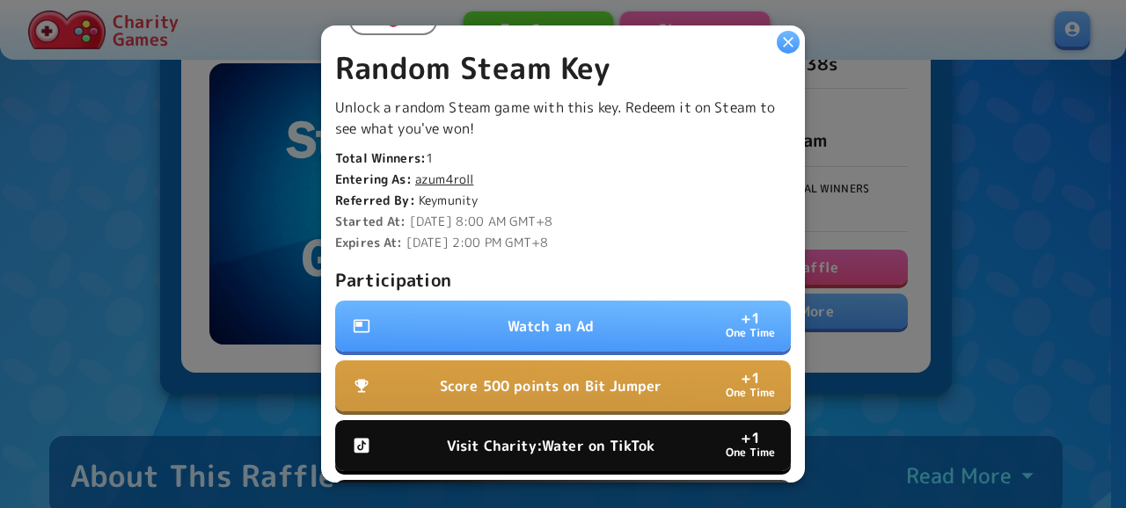
click at [604, 302] on button "Watch an Ad + 1 One Time" at bounding box center [563, 326] width 456 height 51
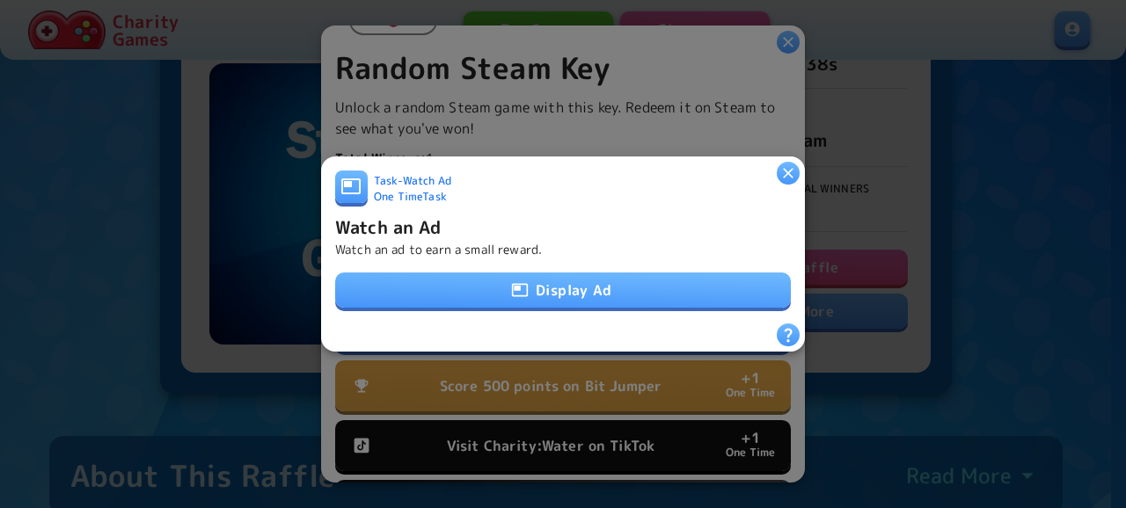
click at [610, 288] on button "Display Ad" at bounding box center [563, 290] width 456 height 35
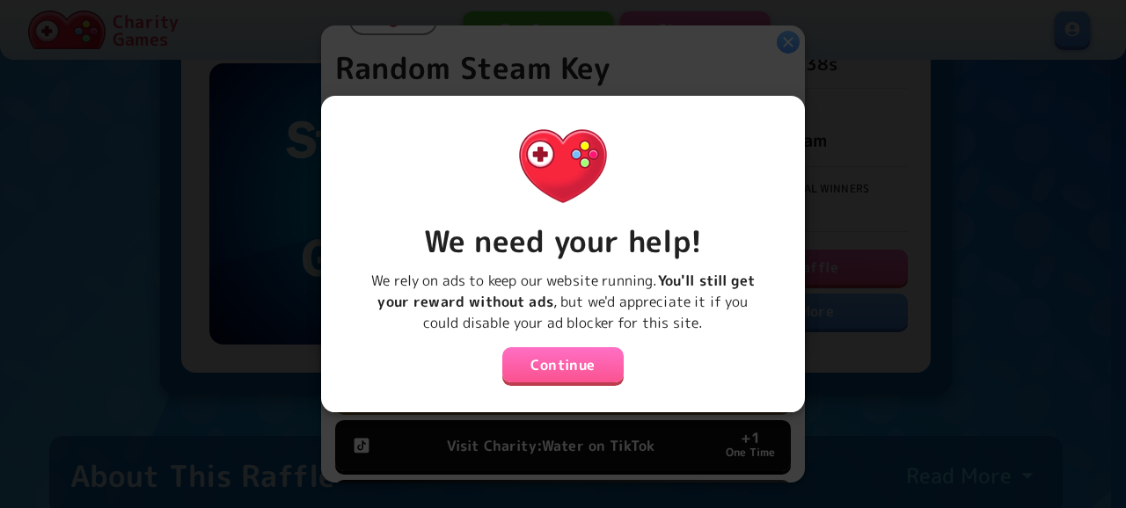
click at [594, 352] on button "Continue" at bounding box center [562, 364] width 121 height 35
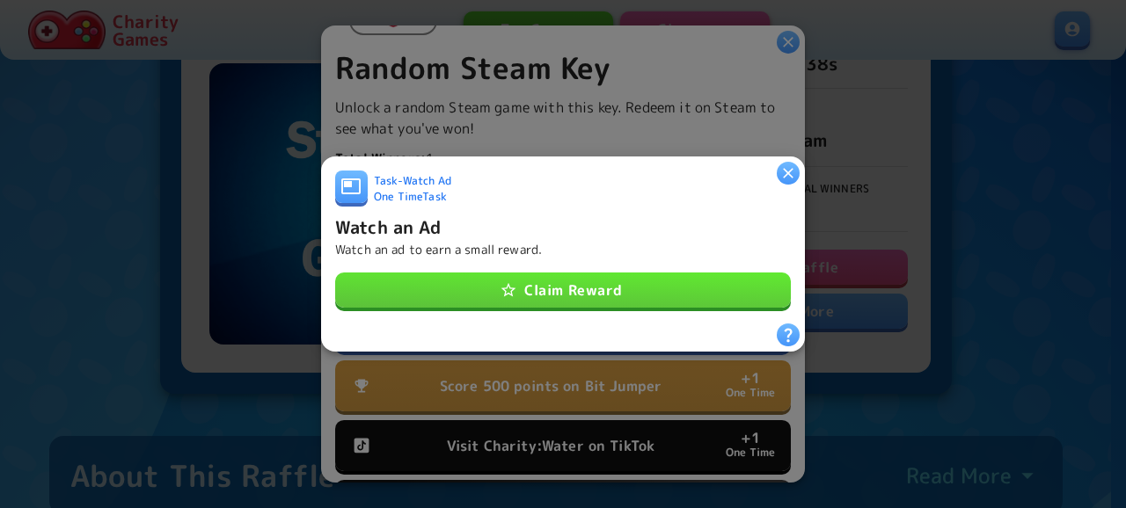
click at [628, 292] on button "Claim Reward" at bounding box center [563, 290] width 456 height 35
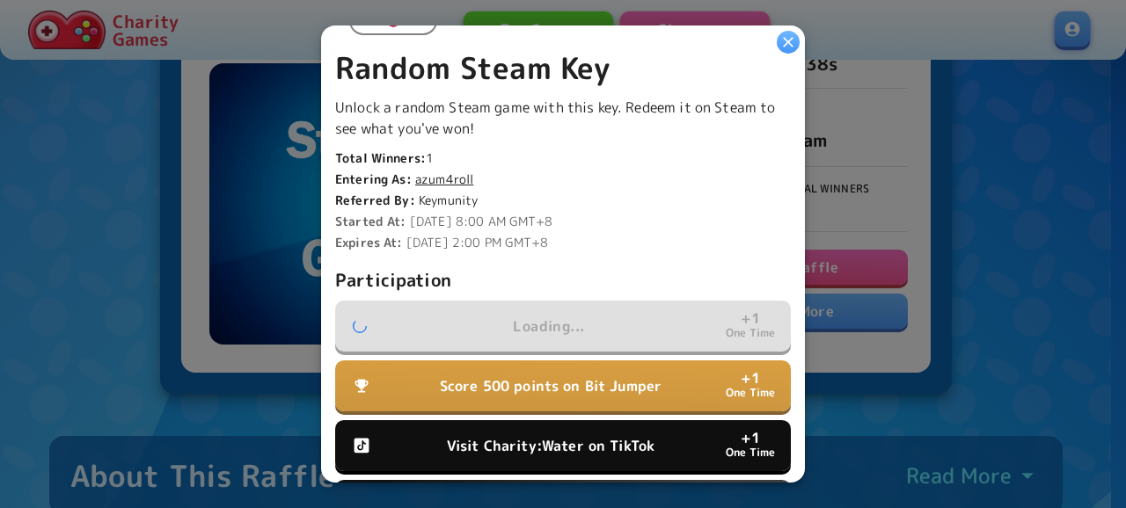
click at [581, 428] on button "Visit Charity:Water on TikTok + 1 One Time" at bounding box center [563, 445] width 456 height 51
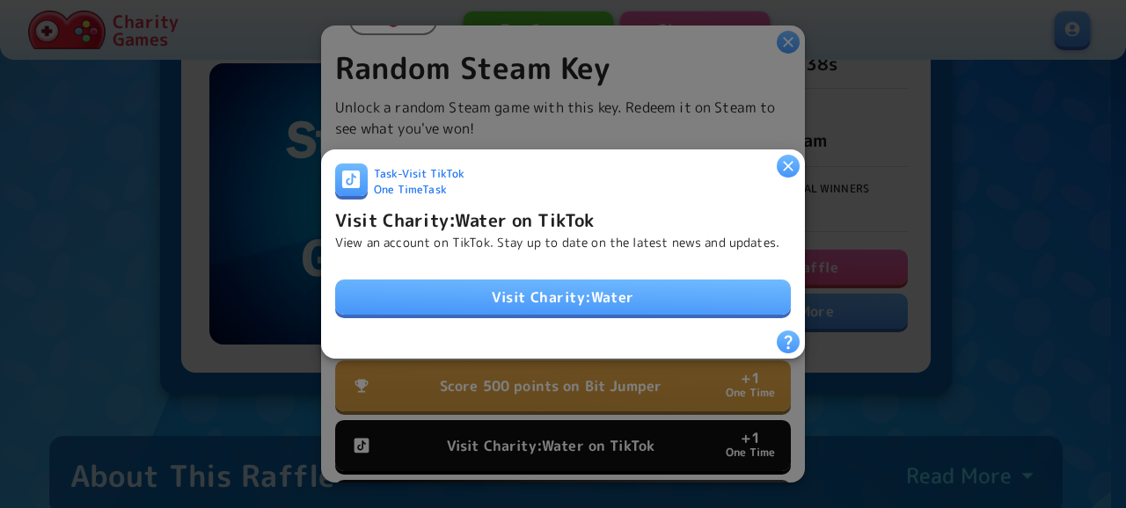
drag, startPoint x: 640, startPoint y: 291, endPoint x: 650, endPoint y: 279, distance: 16.2
click at [640, 289] on link "Visit Charity:Water" at bounding box center [563, 297] width 456 height 35
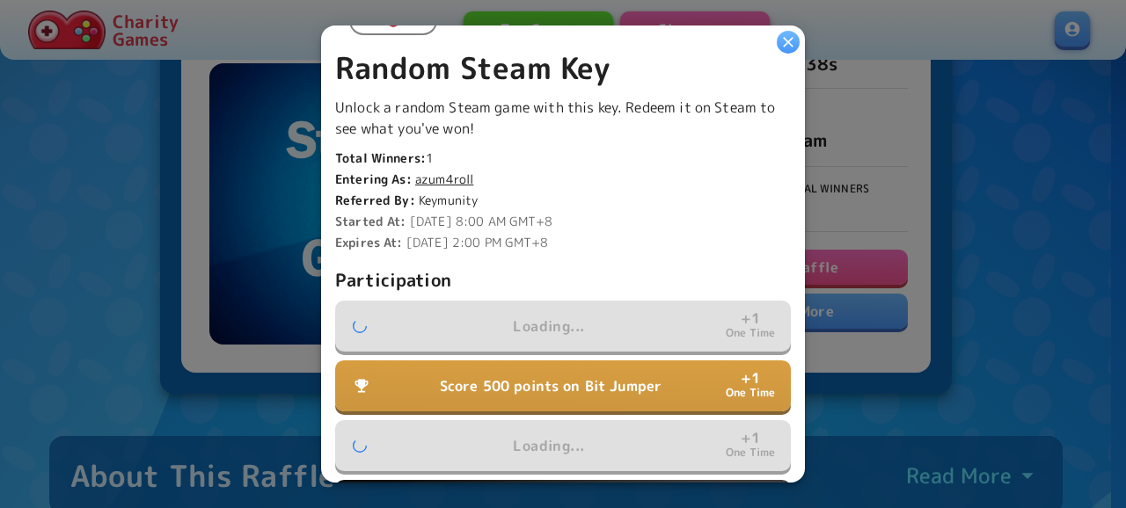
scroll to position [570, 0]
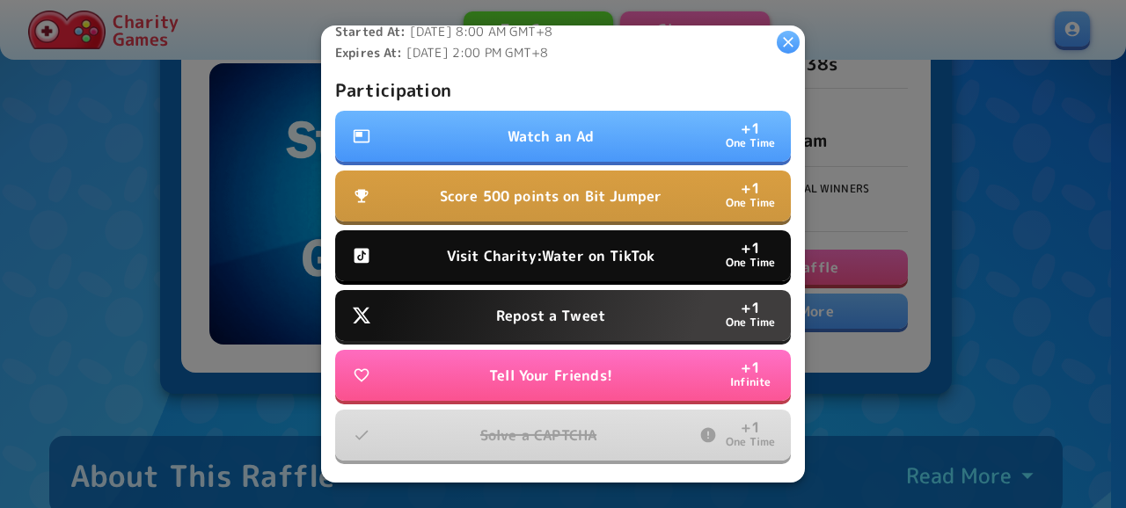
click at [629, 311] on button "Repost a Tweet + 1 One Time" at bounding box center [563, 315] width 456 height 51
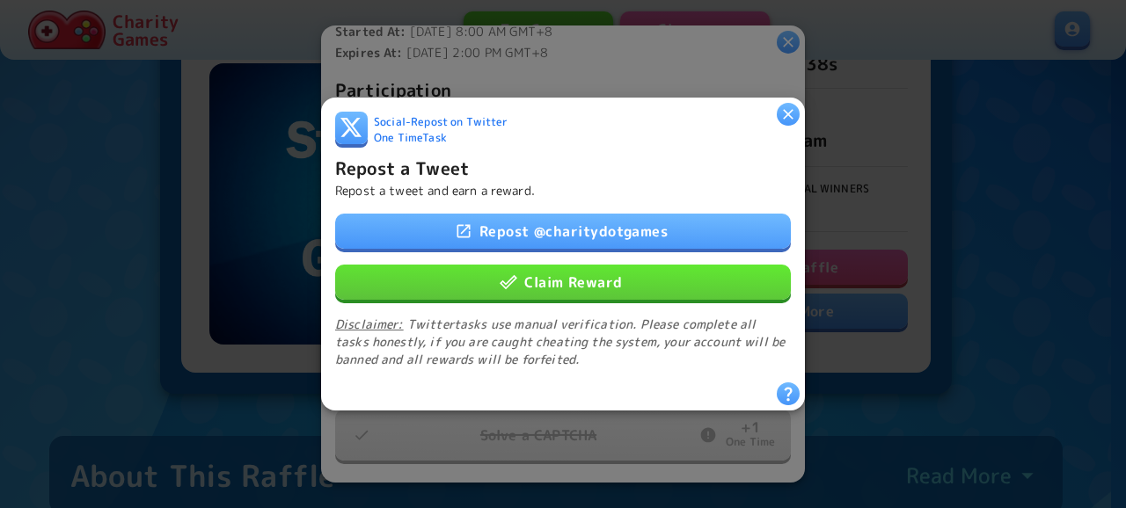
click at [645, 236] on link "Repost @ charitydotgames" at bounding box center [563, 231] width 456 height 35
click at [622, 277] on button "Claim Reward" at bounding box center [563, 282] width 456 height 35
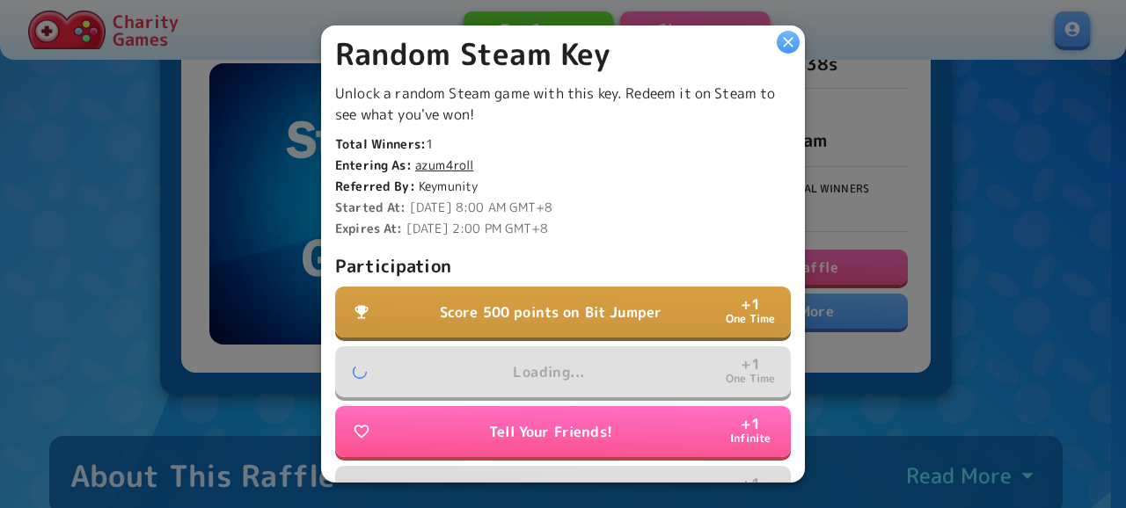
scroll to position [380, 0]
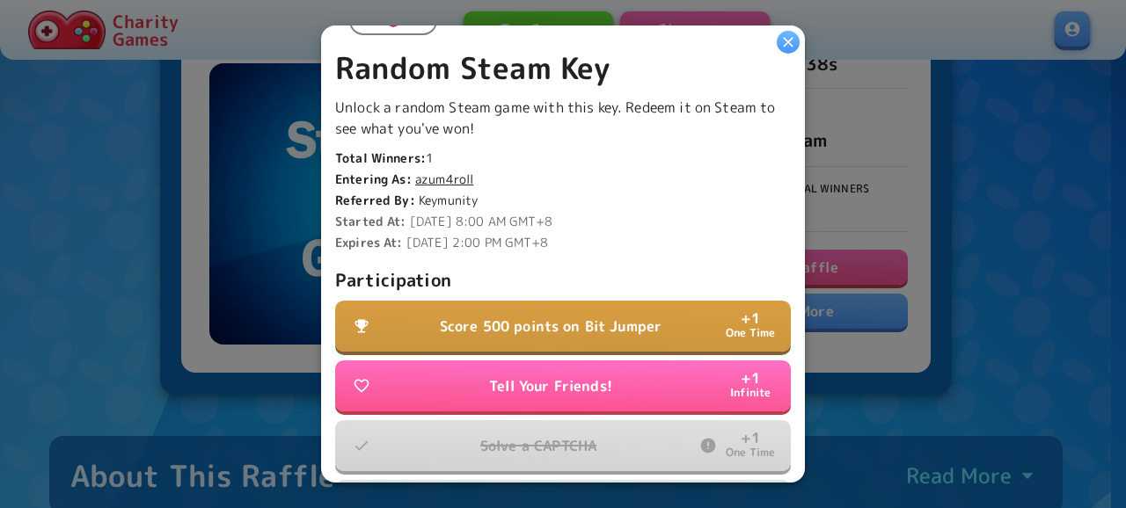
click at [637, 309] on button "Score 500 points on Bit Jumper + 1 One Time" at bounding box center [563, 326] width 456 height 51
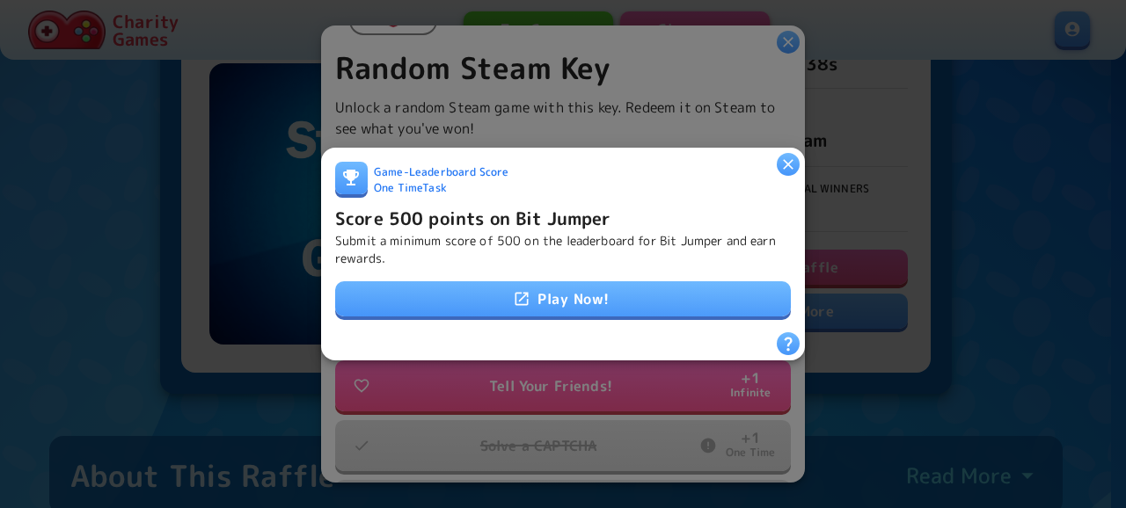
click at [642, 301] on link "Play Now!" at bounding box center [563, 298] width 456 height 35
click at [795, 156] on icon "button" at bounding box center [788, 165] width 18 height 18
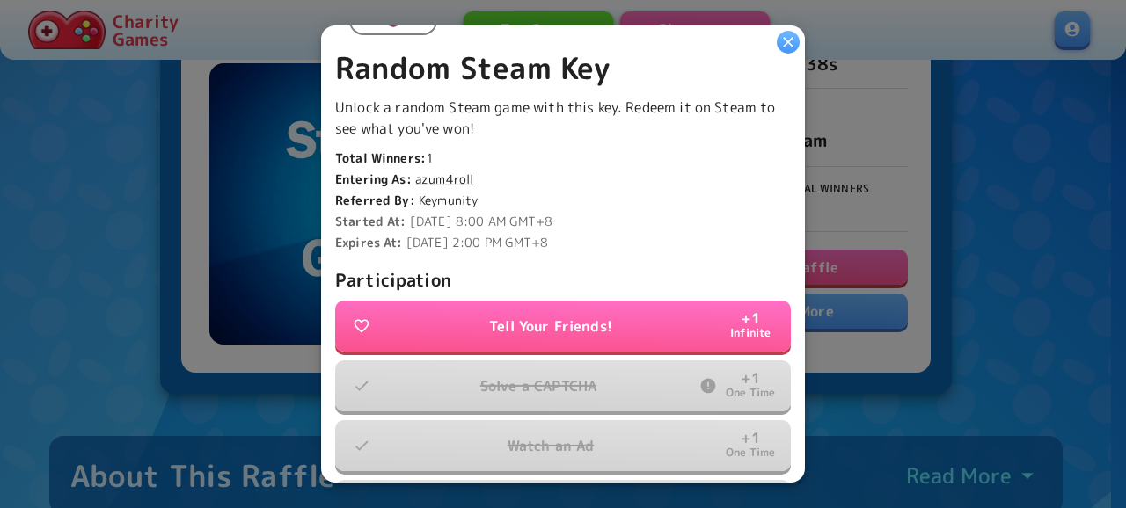
drag, startPoint x: 789, startPoint y: 45, endPoint x: 938, endPoint y: 4, distance: 154.3
click at [789, 43] on icon "button" at bounding box center [788, 42] width 18 height 18
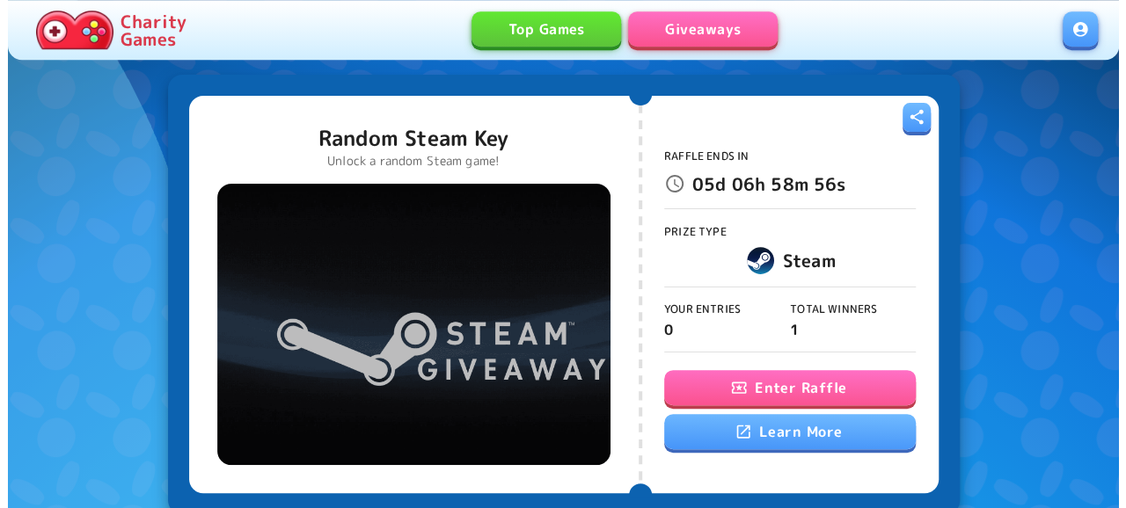
scroll to position [91, 0]
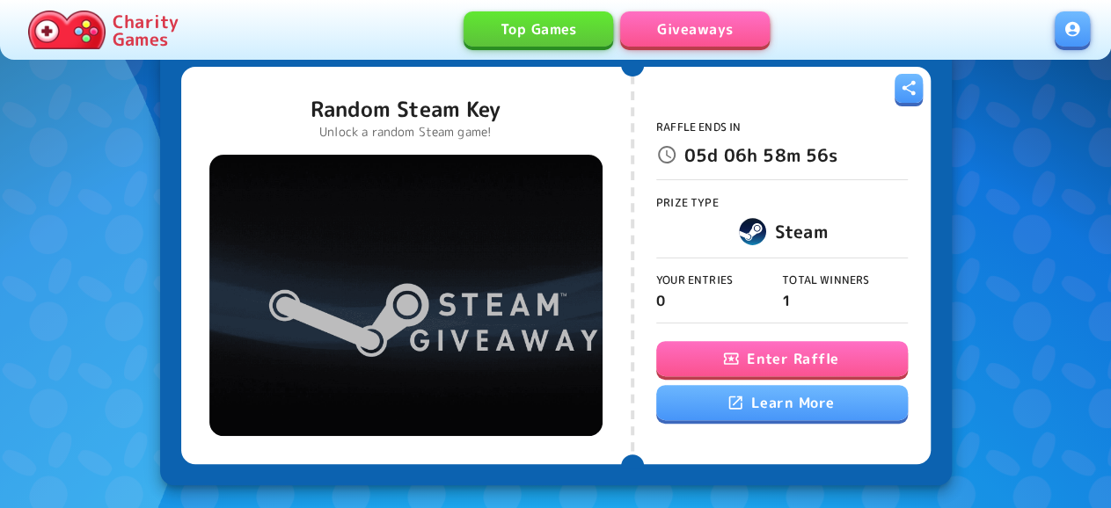
click at [794, 358] on button "Enter Raffle" at bounding box center [782, 358] width 252 height 35
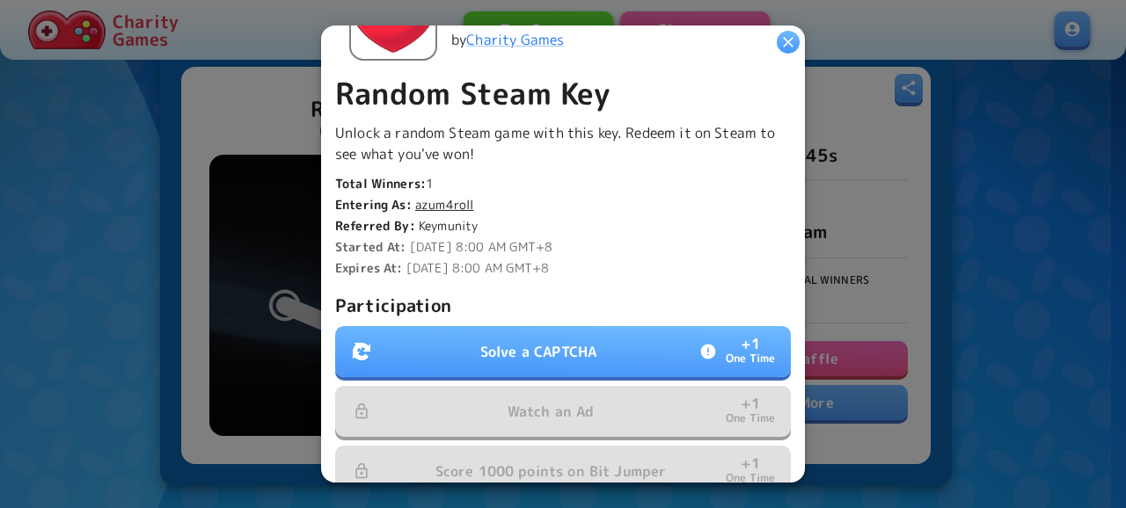
scroll to position [380, 0]
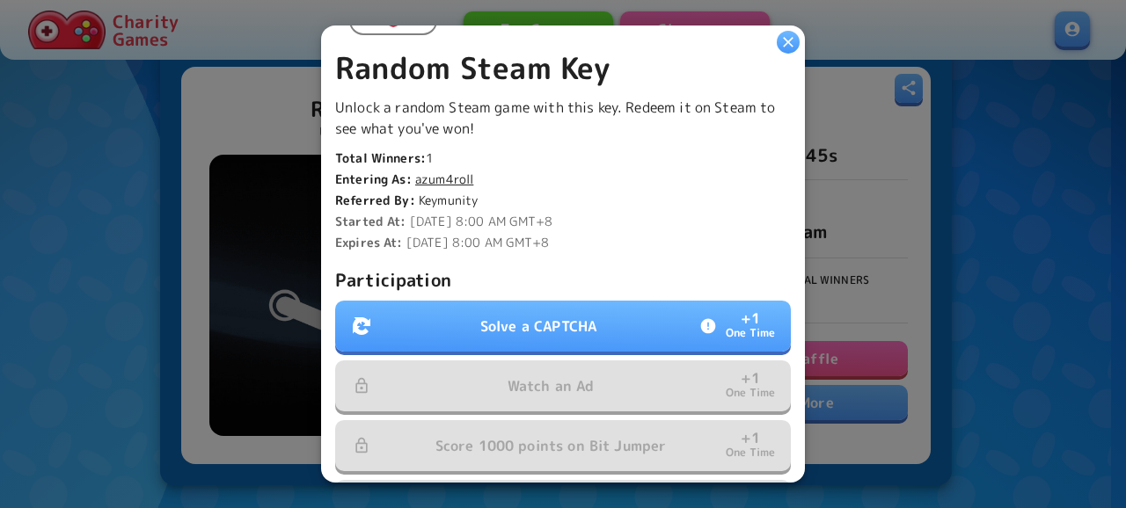
click at [486, 318] on p "Solve a CAPTCHA" at bounding box center [538, 326] width 116 height 21
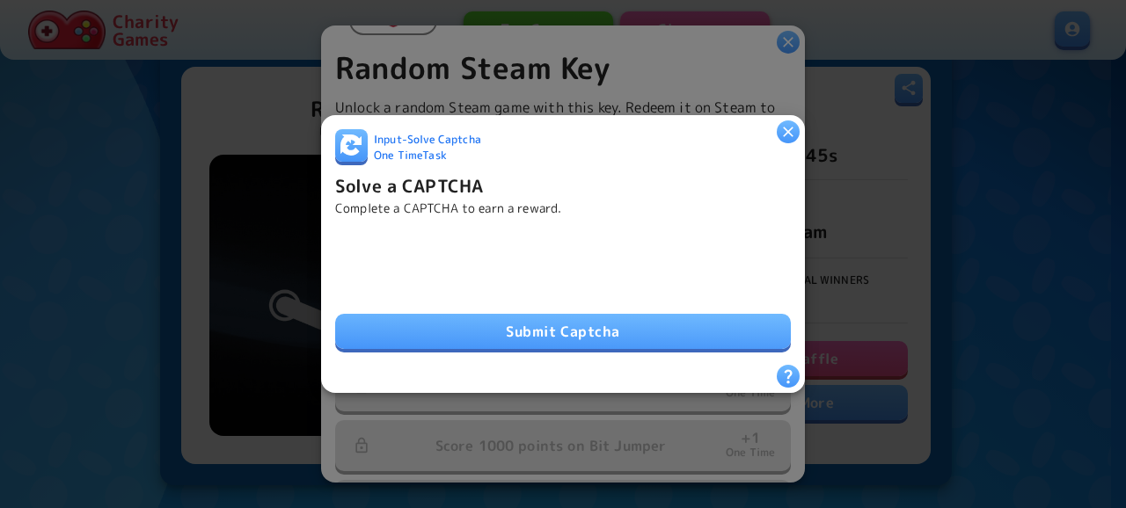
click at [647, 316] on button "Submit Captcha" at bounding box center [563, 331] width 456 height 35
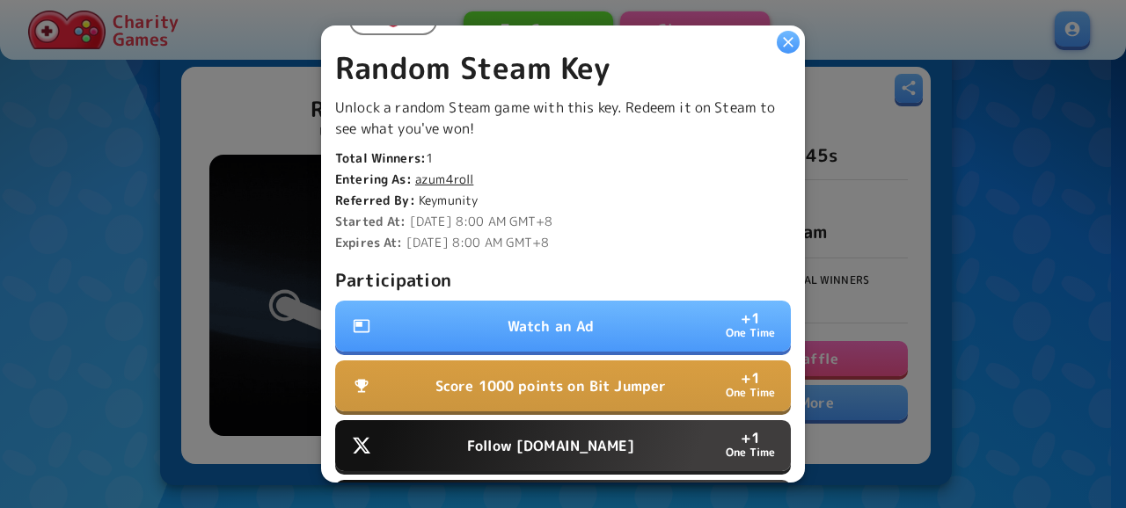
click at [580, 330] on button "Watch an Ad + 1 One Time" at bounding box center [563, 326] width 456 height 51
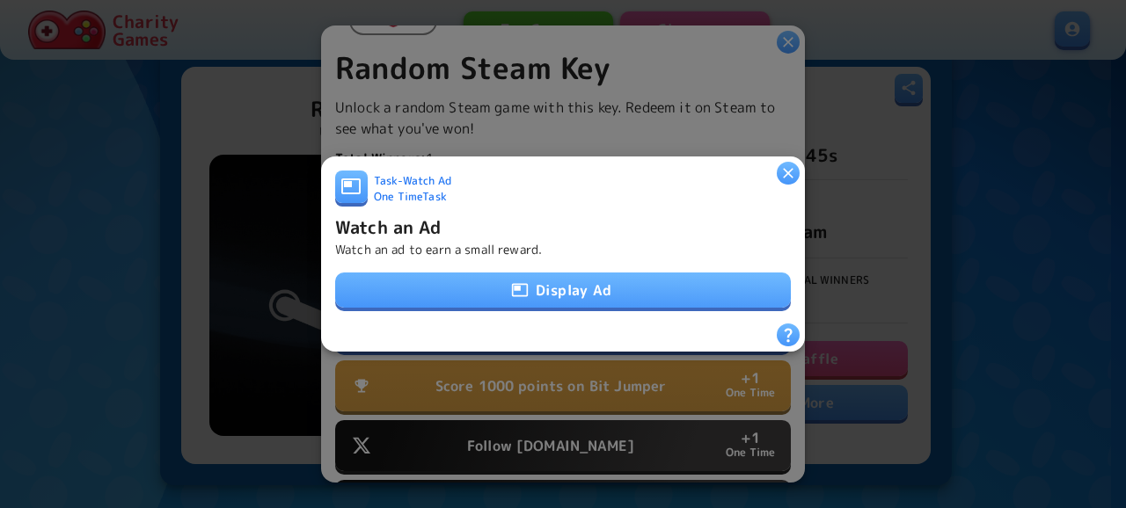
click at [610, 273] on button "Display Ad" at bounding box center [563, 290] width 456 height 35
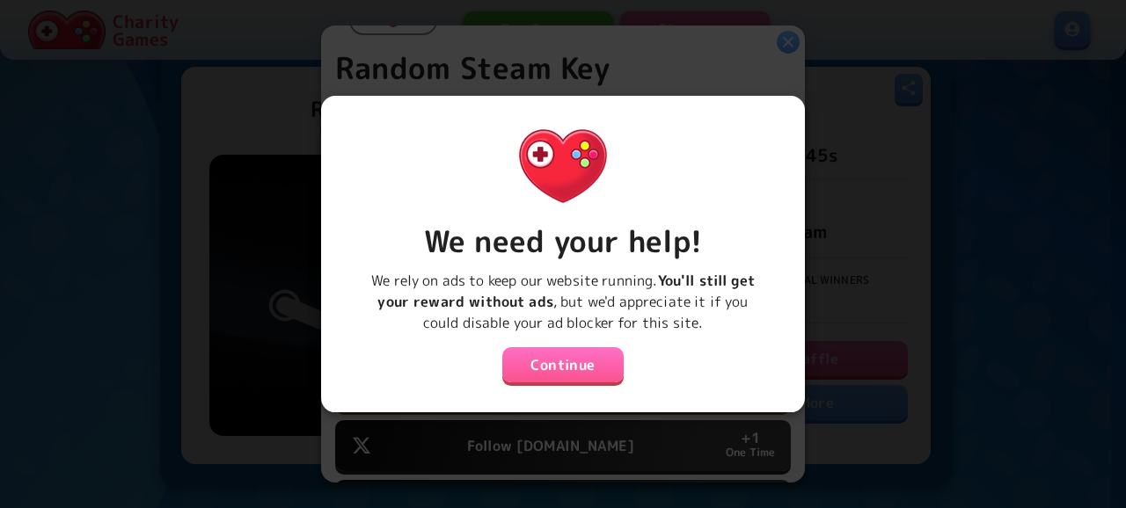
click at [571, 377] on div "We need your help! We rely on ads to keep our website running. You'll still get…" at bounding box center [563, 254] width 484 height 317
click at [615, 282] on p "We rely on ads to keep our website running. You'll still get your reward withou…" at bounding box center [563, 301] width 456 height 63
drag, startPoint x: 580, startPoint y: 368, endPoint x: 603, endPoint y: 291, distance: 80.1
click at [580, 366] on button "Continue" at bounding box center [562, 364] width 121 height 35
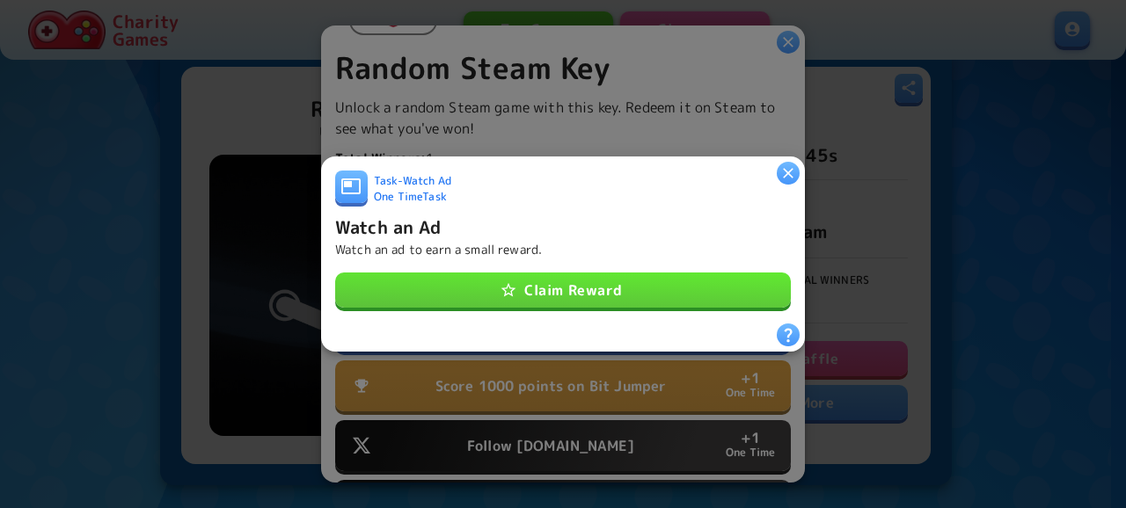
click at [609, 282] on button "Claim Reward" at bounding box center [563, 290] width 456 height 35
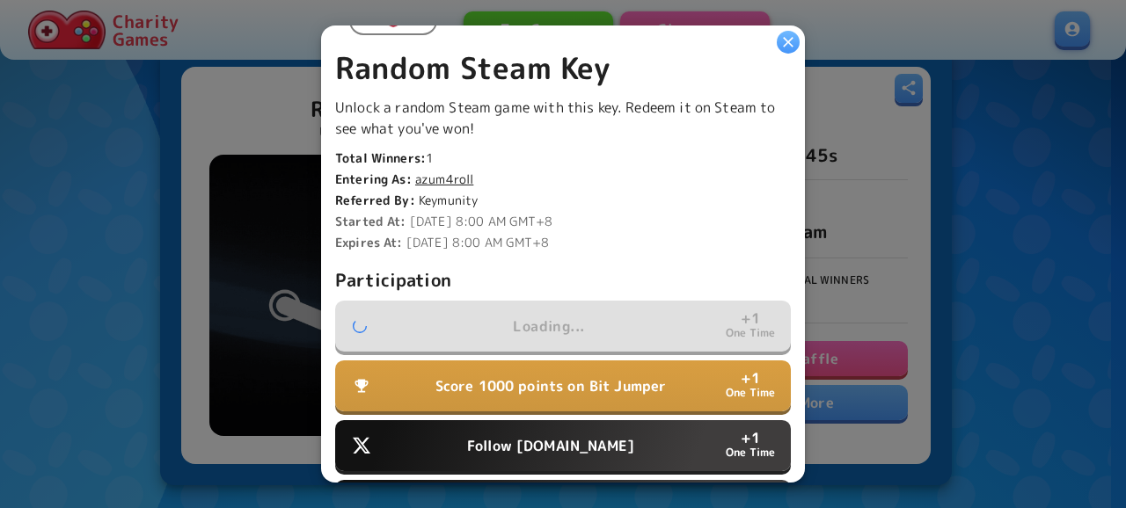
scroll to position [570, 0]
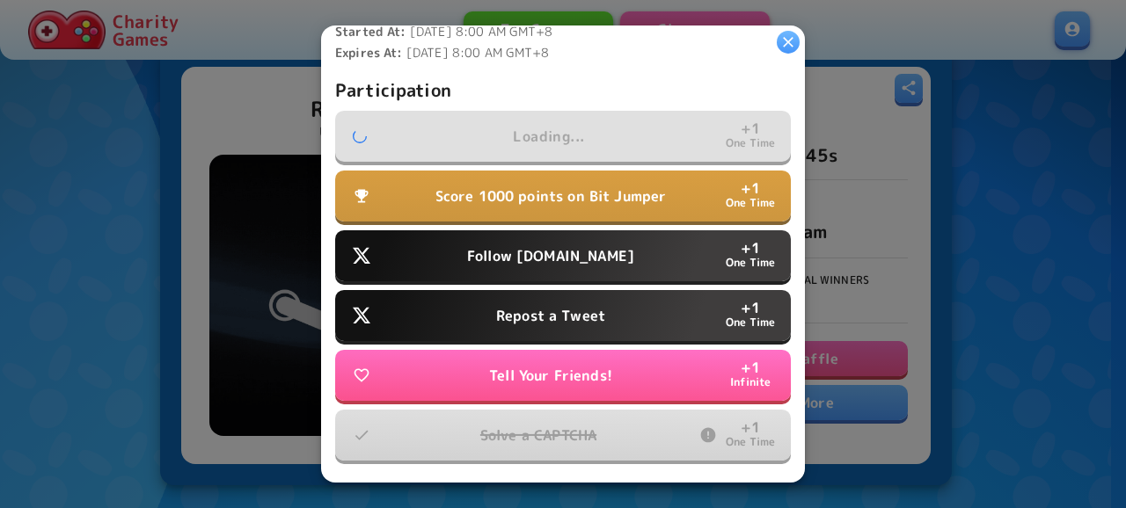
click at [624, 251] on button "Follow [DOMAIN_NAME] + 1 One Time" at bounding box center [563, 255] width 456 height 51
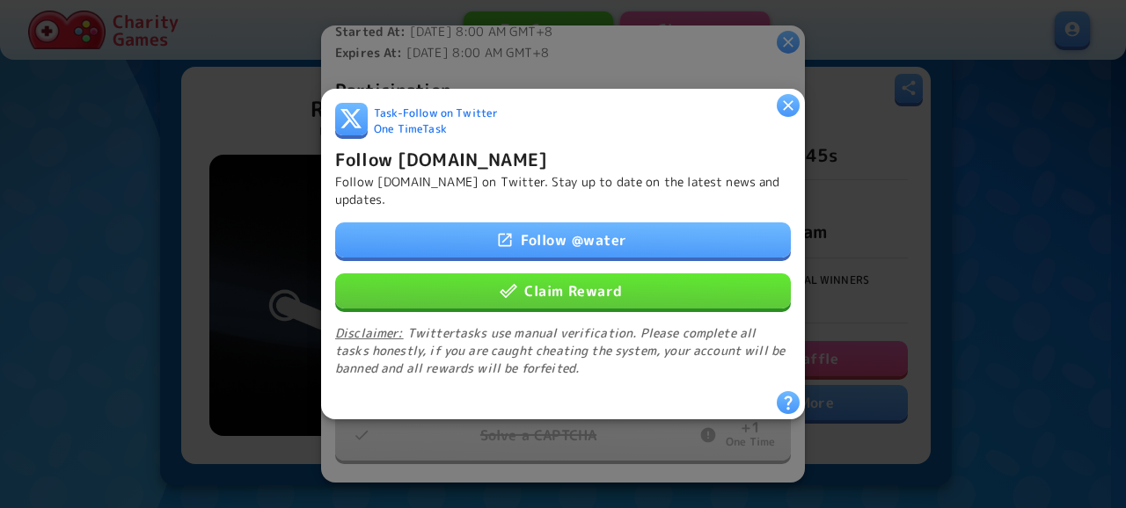
click at [623, 293] on button "Claim Reward" at bounding box center [563, 291] width 456 height 35
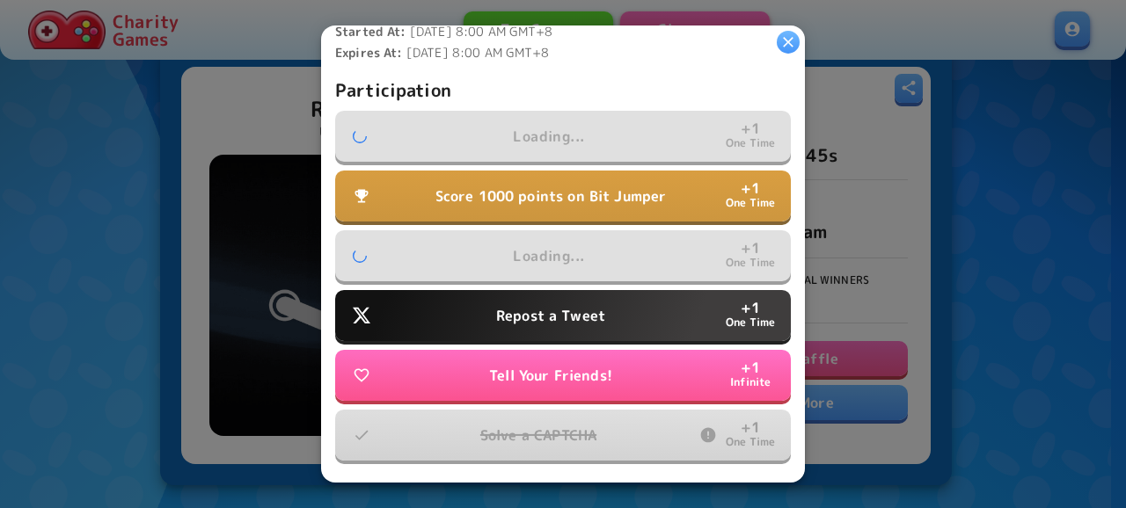
click at [618, 302] on button "Repost a Tweet + 1 One Time" at bounding box center [563, 315] width 456 height 51
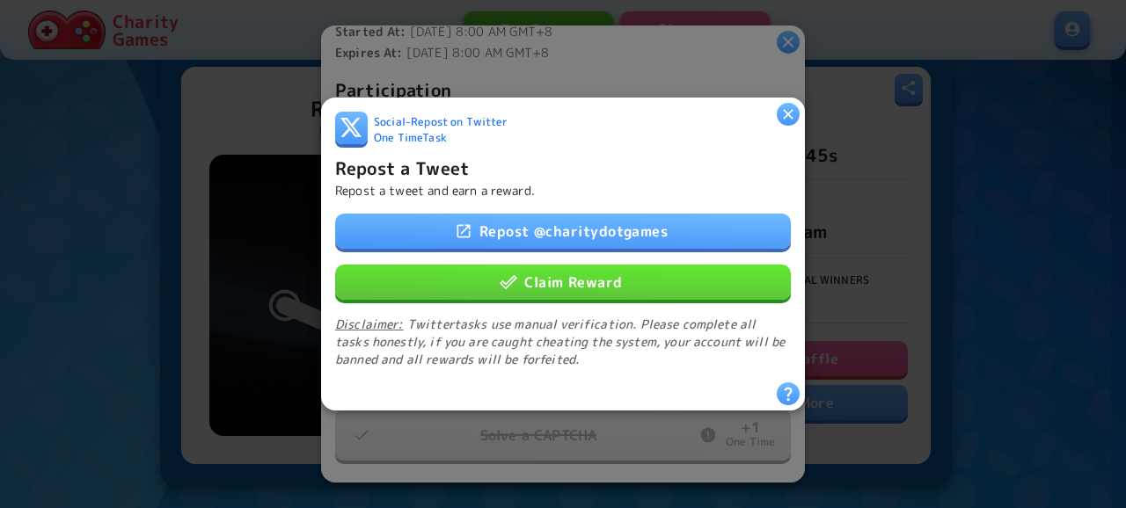
click at [638, 223] on link "Repost @ charitydotgames" at bounding box center [563, 231] width 456 height 35
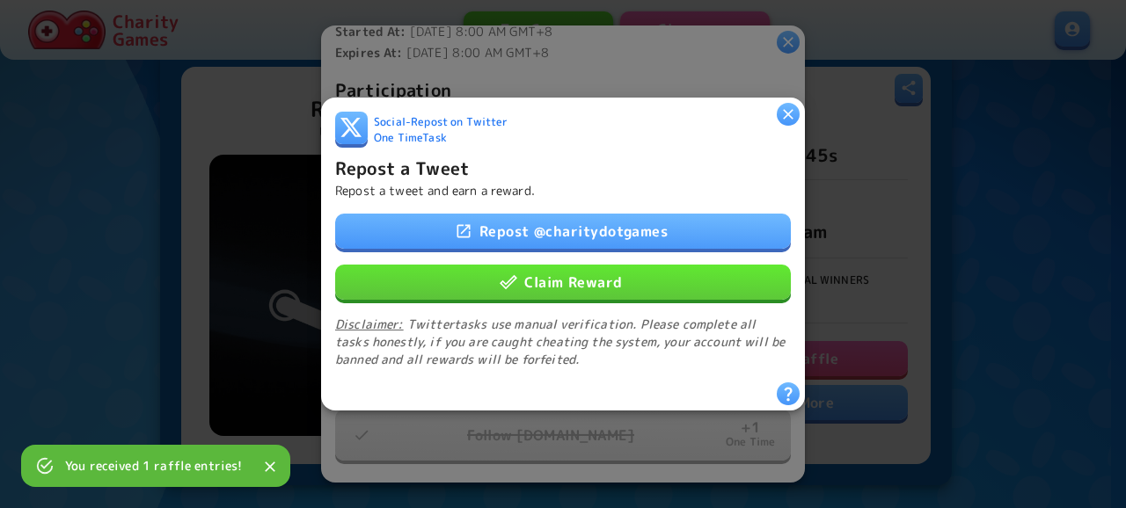
click at [649, 301] on div "Repost @ charitydotgames Claim Reward Disclaimer: Twitter tasks use manual veri…" at bounding box center [563, 291] width 456 height 155
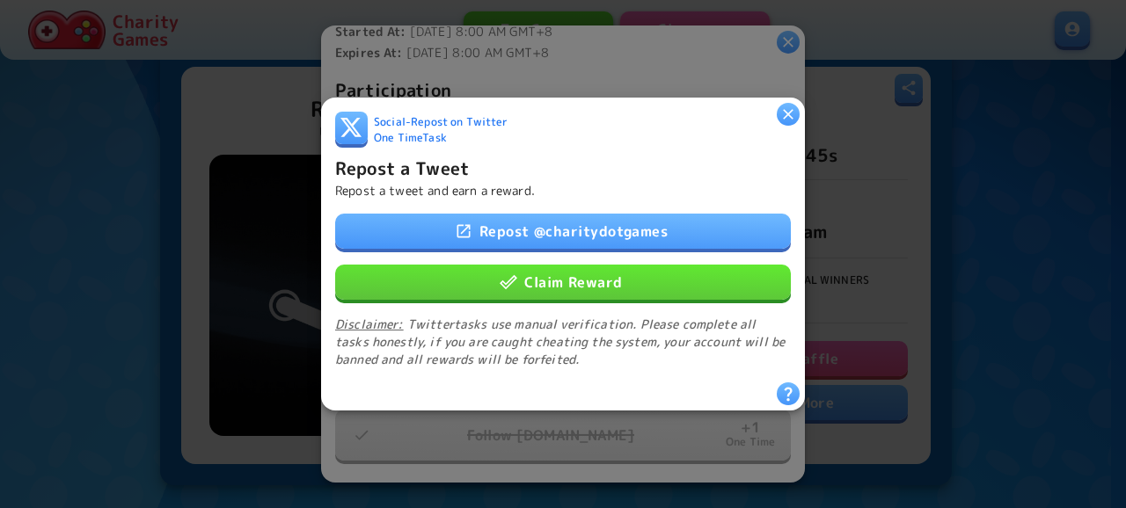
click at [660, 275] on button "Claim Reward" at bounding box center [563, 282] width 456 height 35
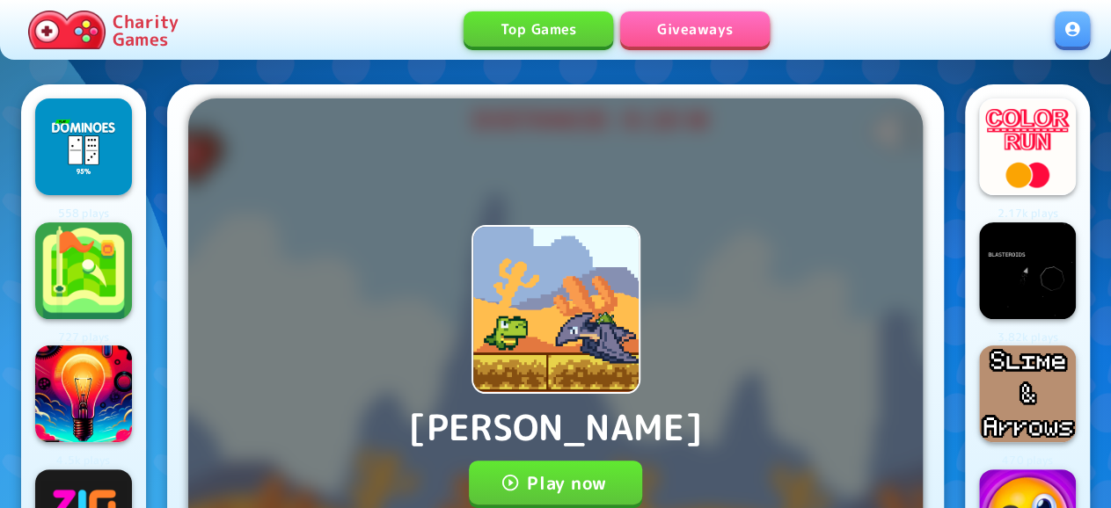
click at [509, 473] on icon "button" at bounding box center [510, 482] width 19 height 19
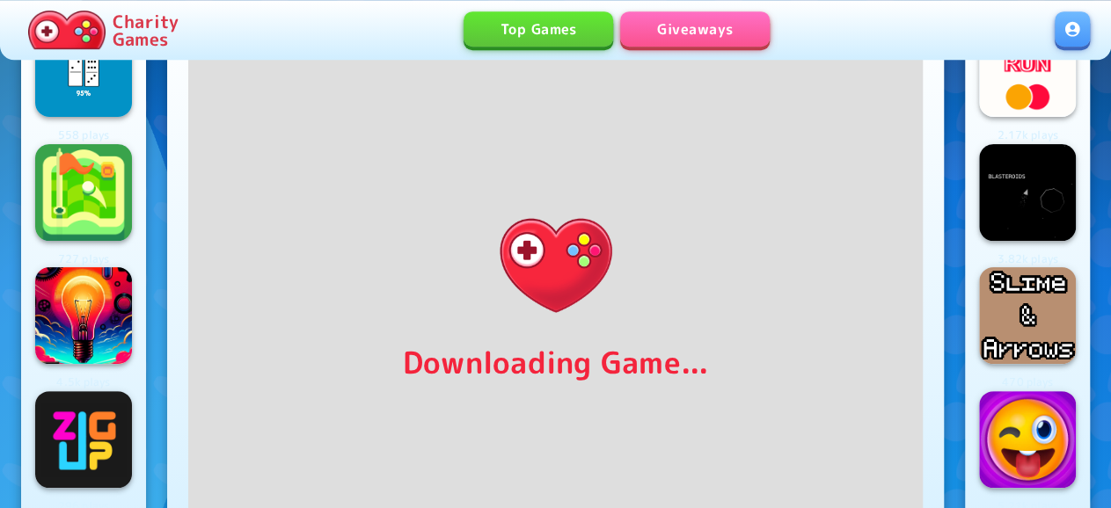
scroll to position [65, 0]
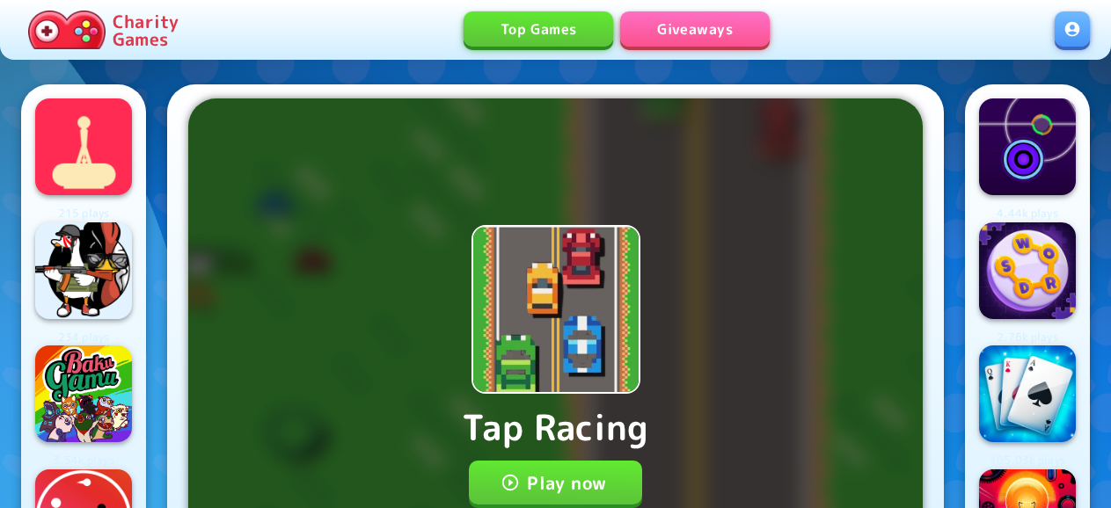
click at [588, 461] on button "Play now" at bounding box center [555, 483] width 173 height 44
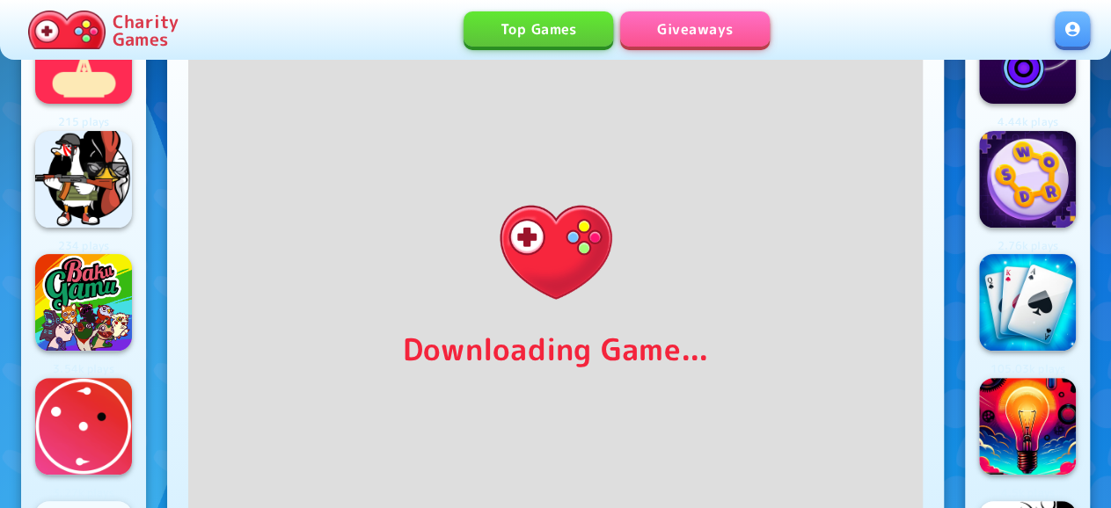
scroll to position [68, 0]
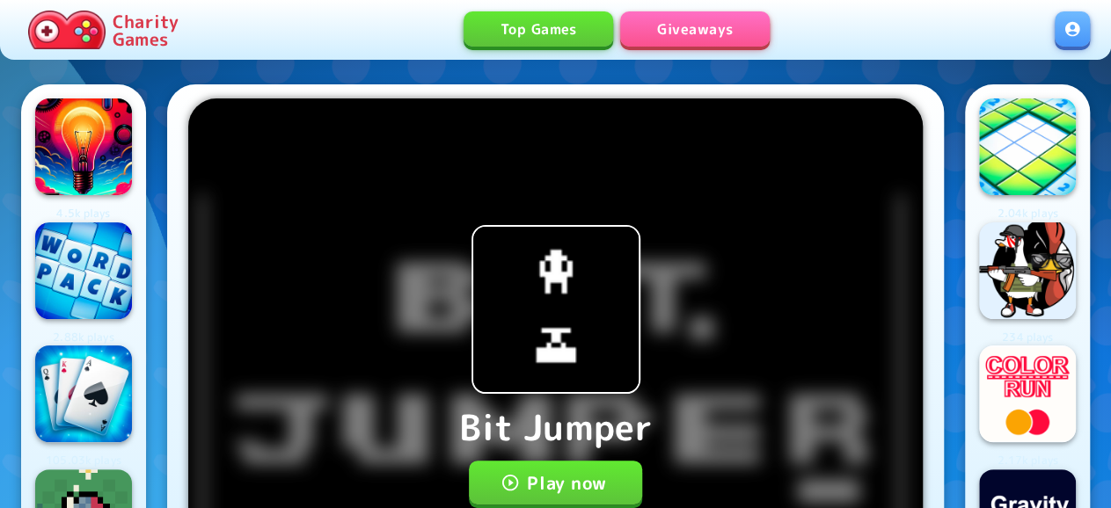
click at [596, 461] on button "Play now" at bounding box center [555, 483] width 173 height 44
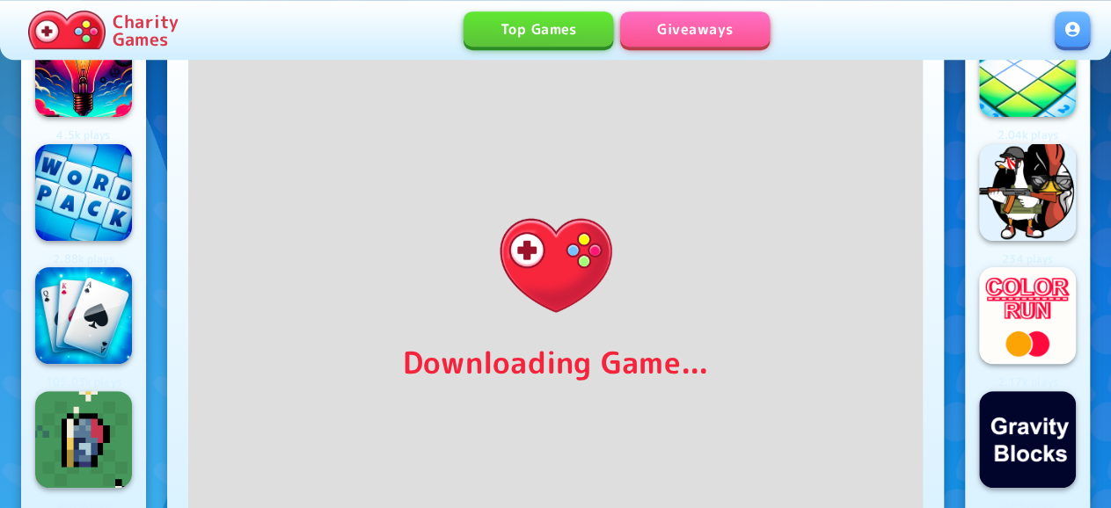
scroll to position [73, 0]
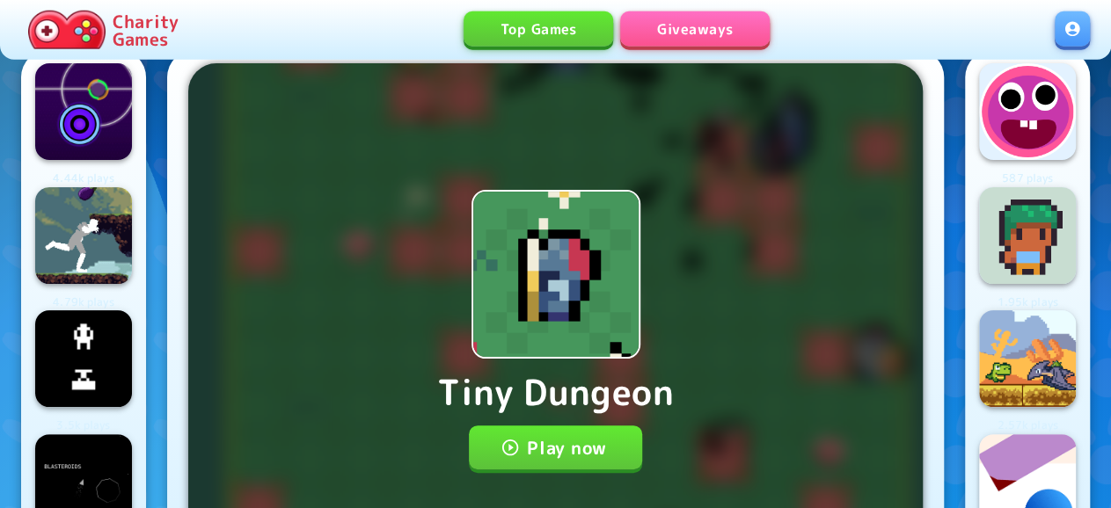
scroll to position [81, 0]
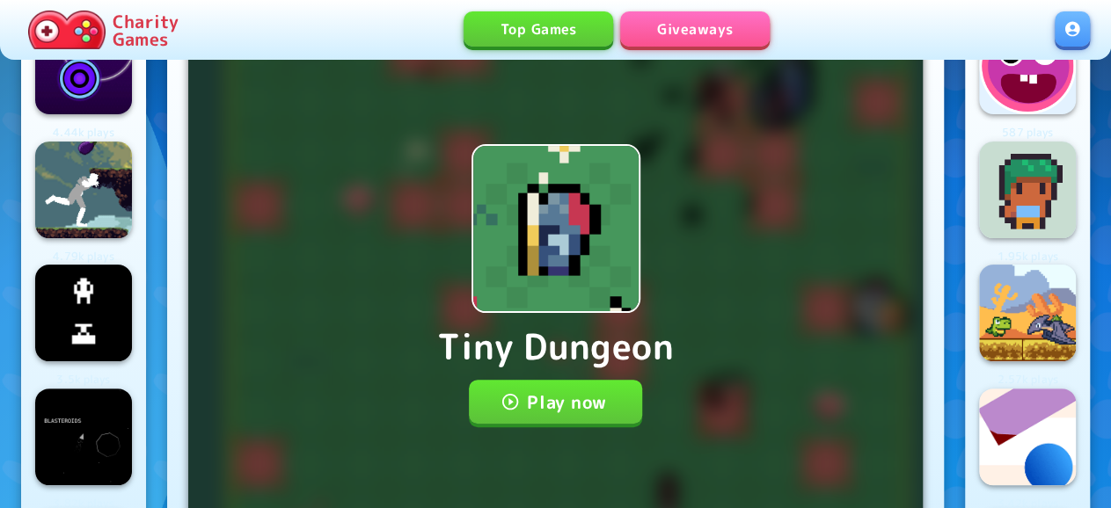
click at [565, 391] on button "Play now" at bounding box center [555, 402] width 173 height 44
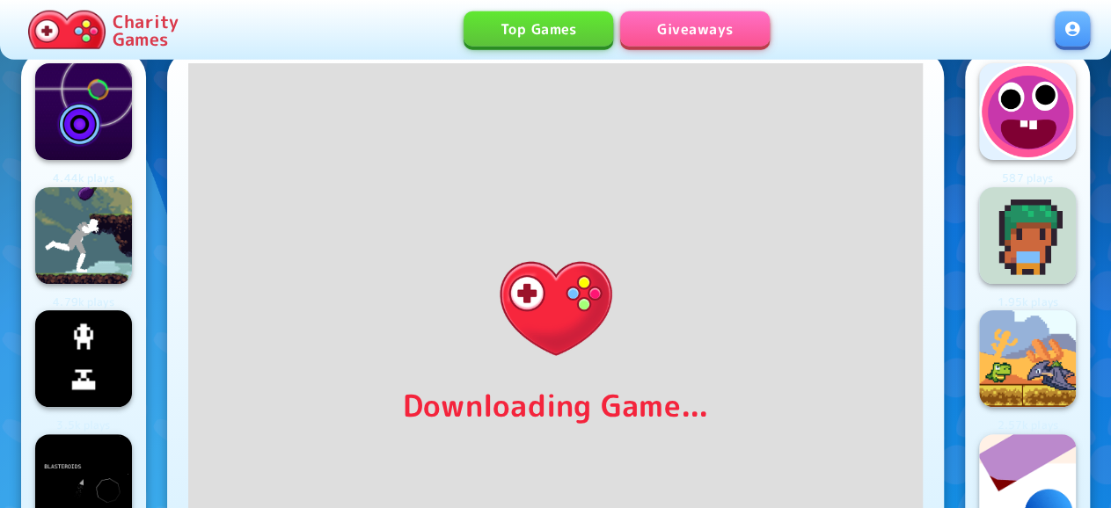
scroll to position [42, 0]
